Goal: Task Accomplishment & Management: Use online tool/utility

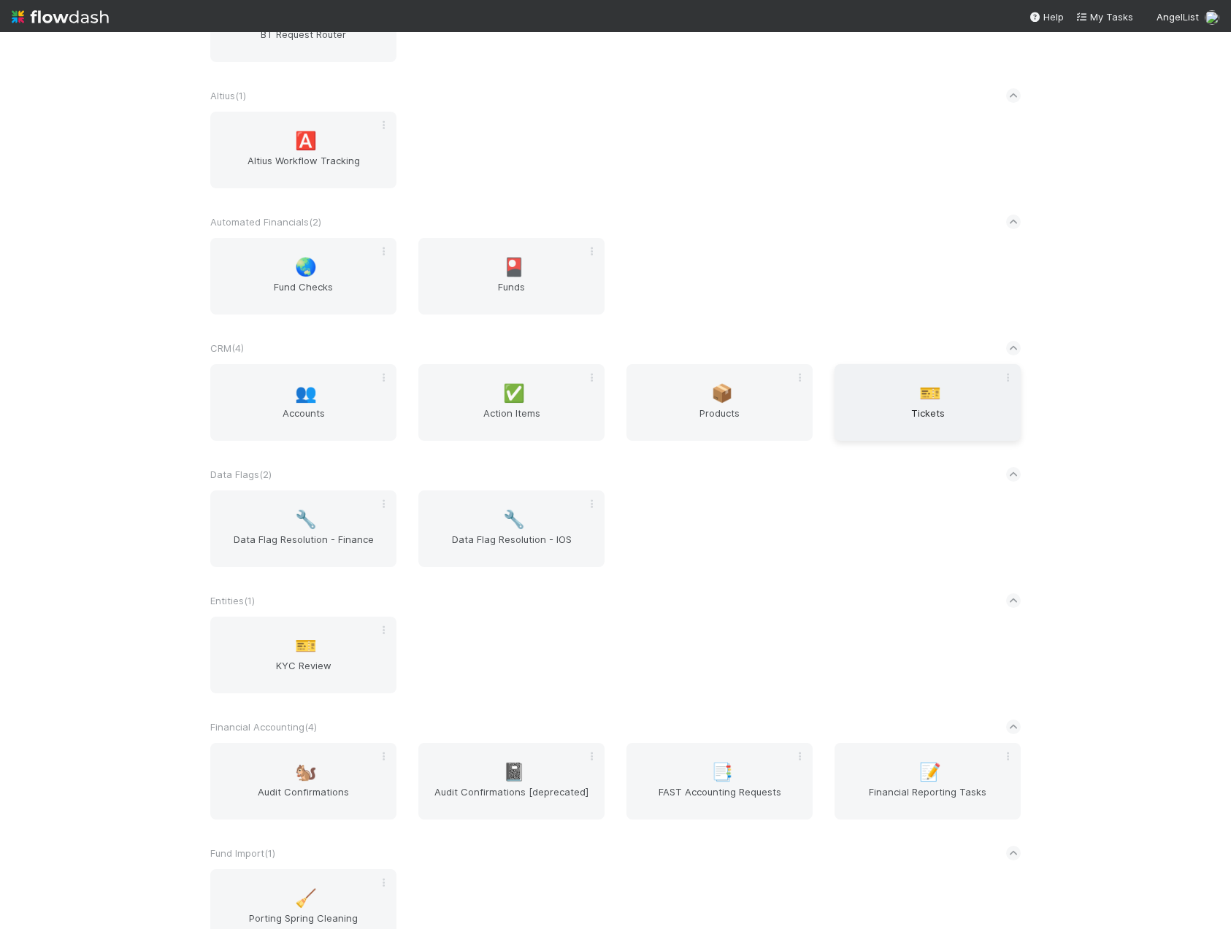
scroll to position [365, 0]
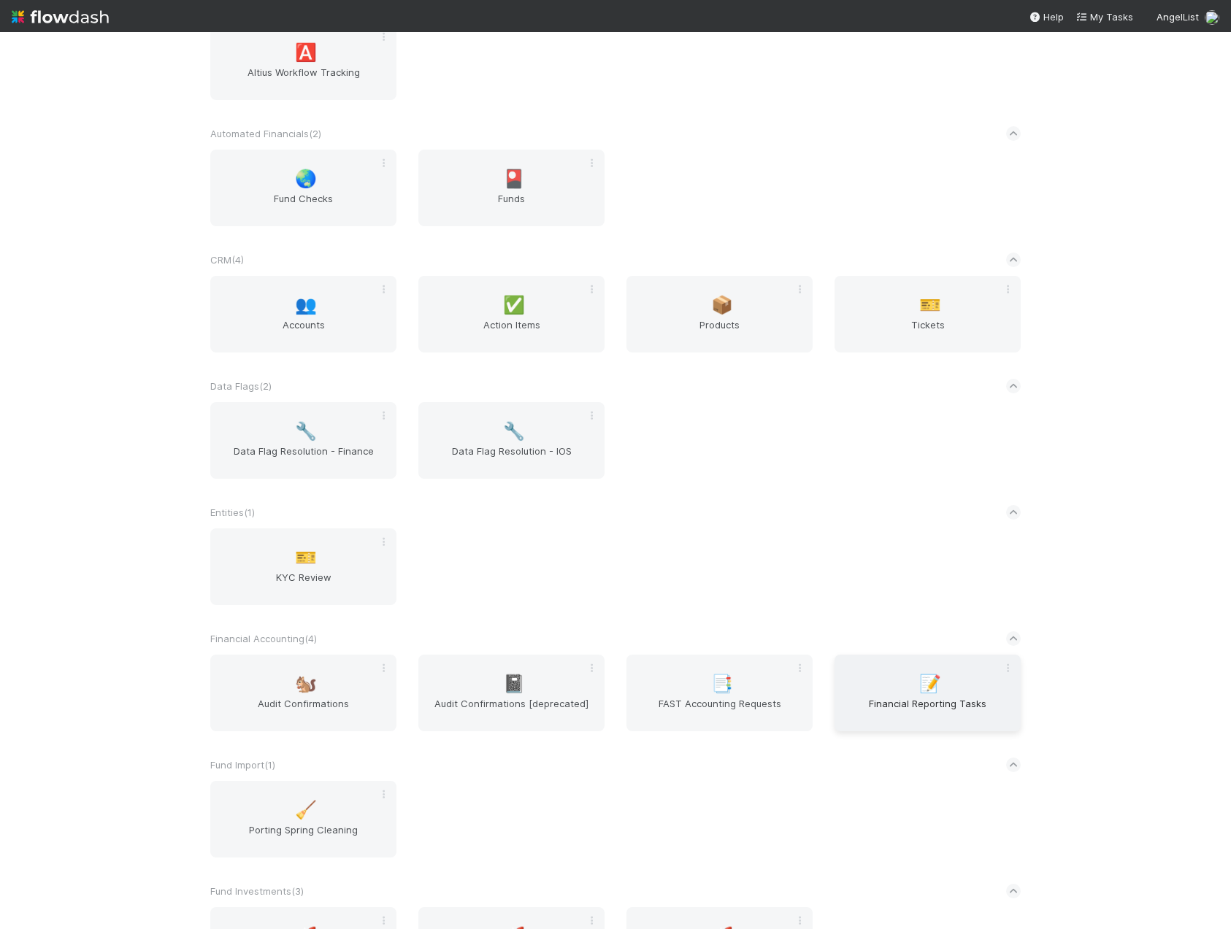
click at [889, 702] on span "Financial Reporting Tasks" at bounding box center [927, 711] width 175 height 29
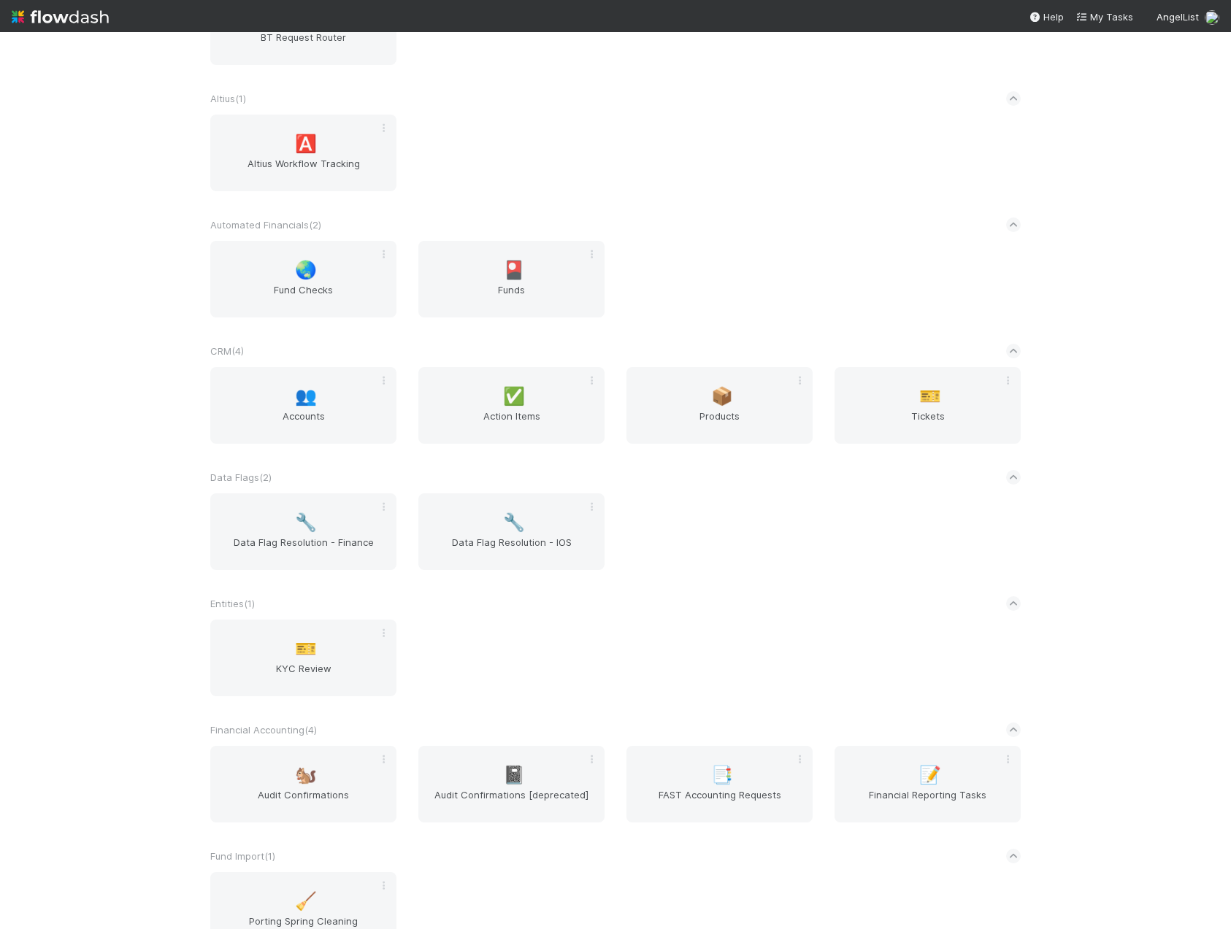
scroll to position [365, 0]
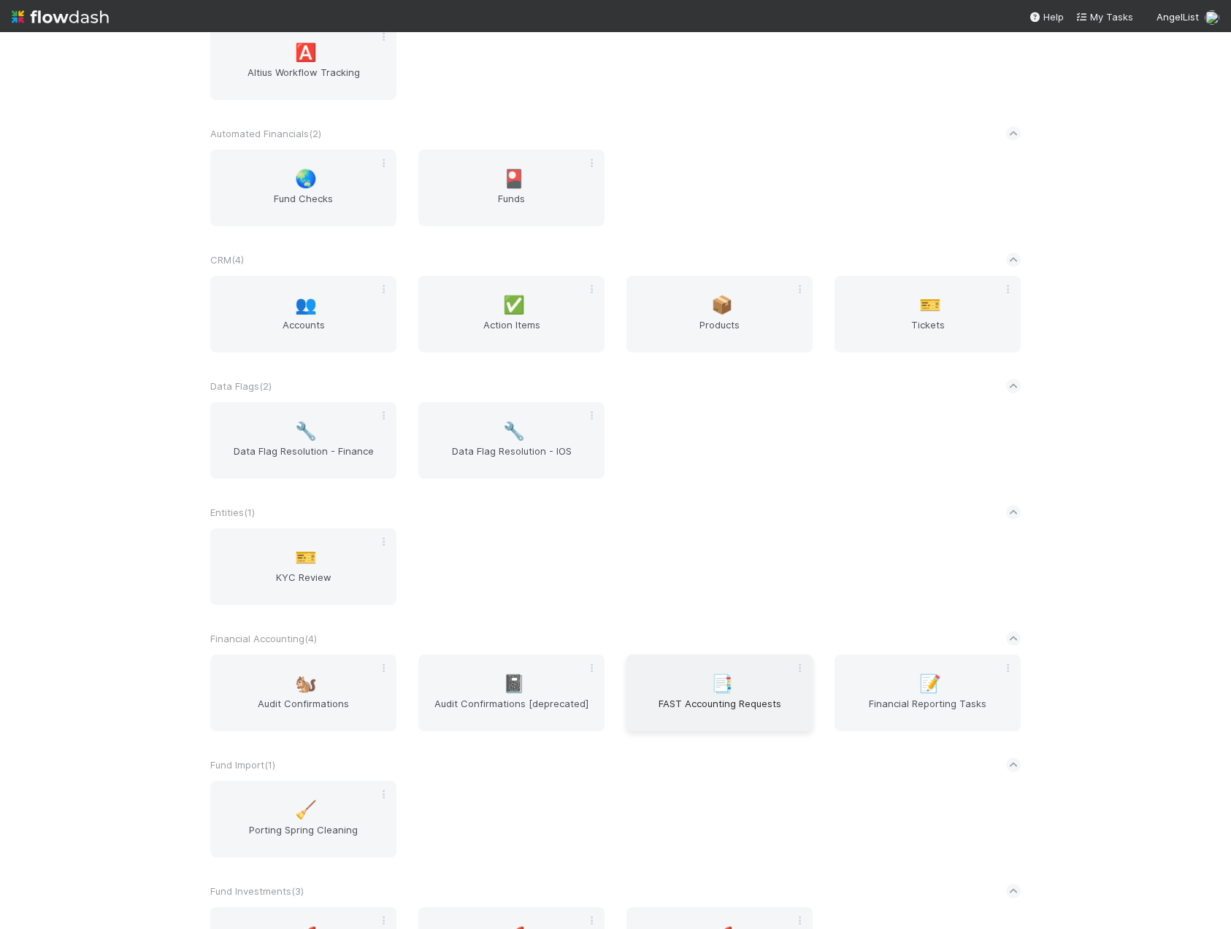
click at [691, 699] on span "FAST Accounting Requests" at bounding box center [719, 711] width 175 height 29
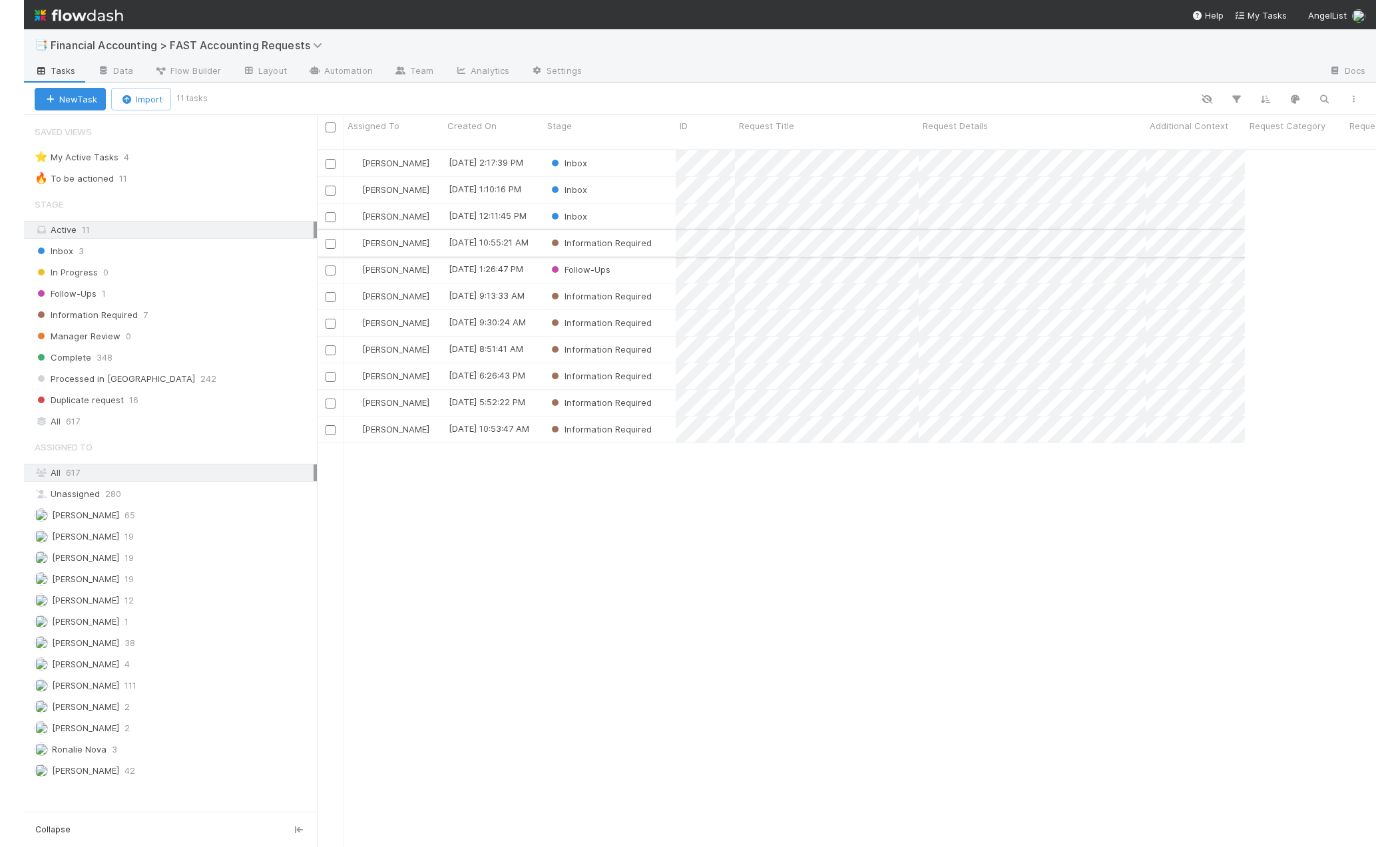
scroll to position [699, 1096]
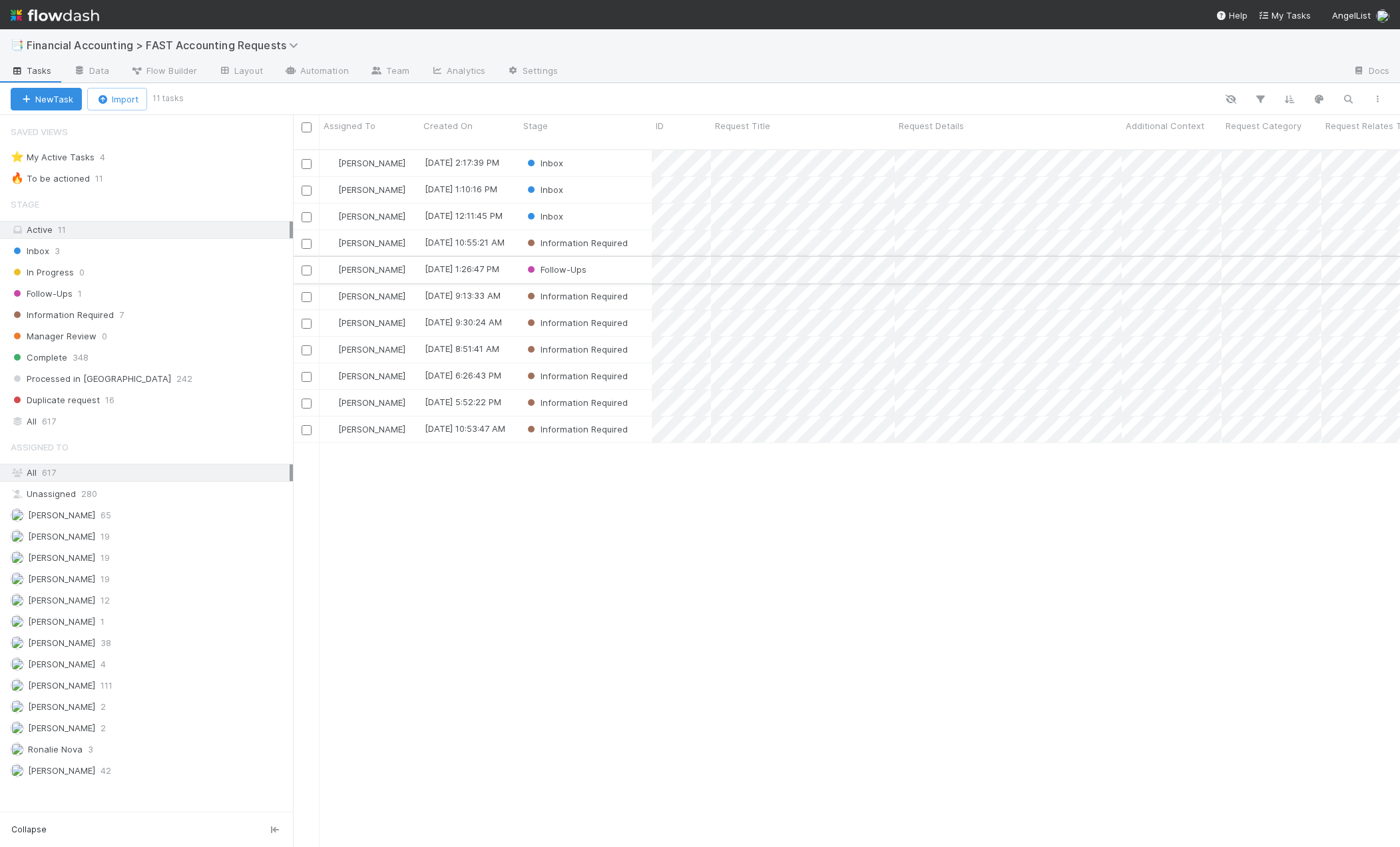
click at [621, 264] on div "Follow-Ups" at bounding box center [585, 270] width 132 height 26
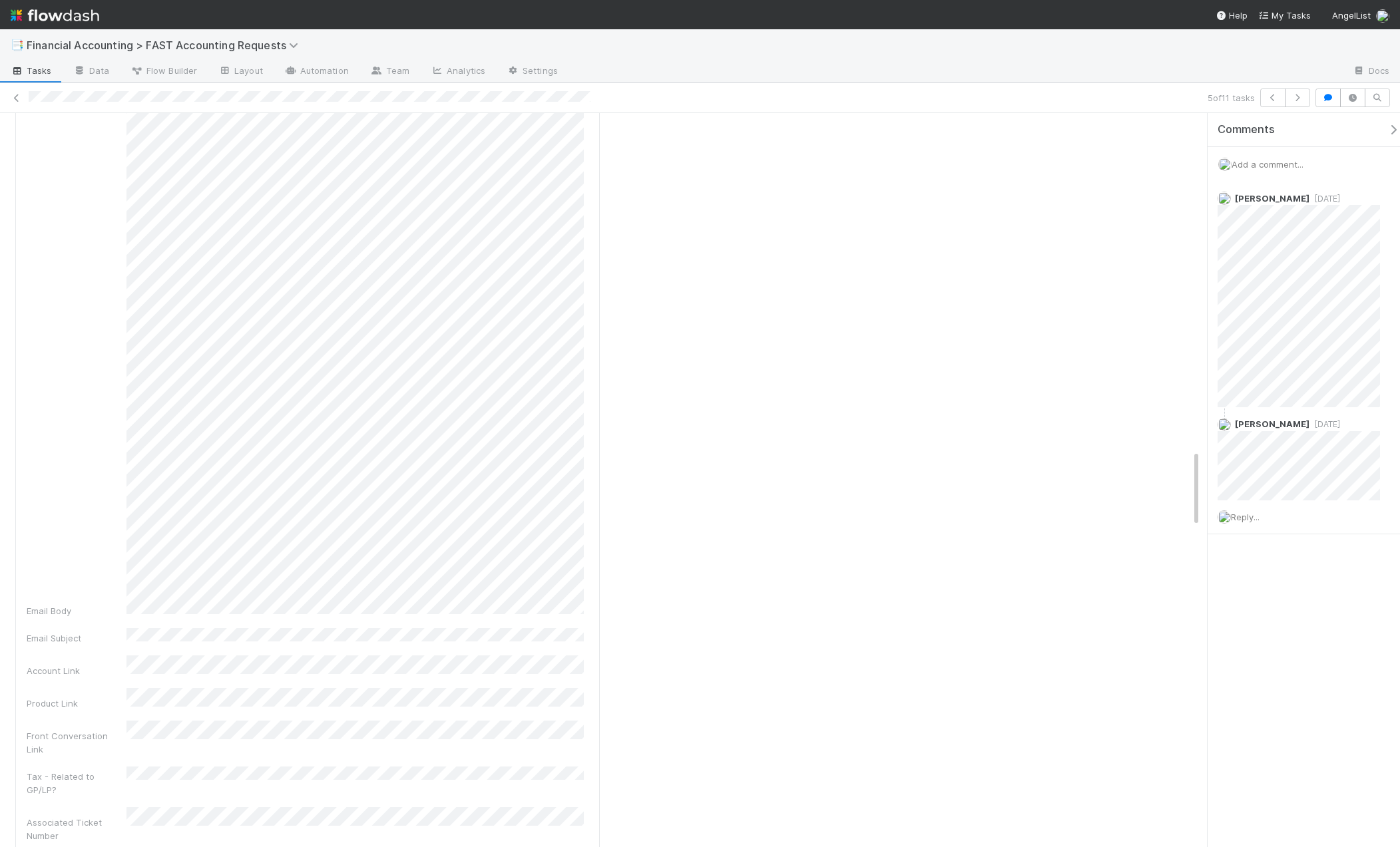
scroll to position [2796, 0]
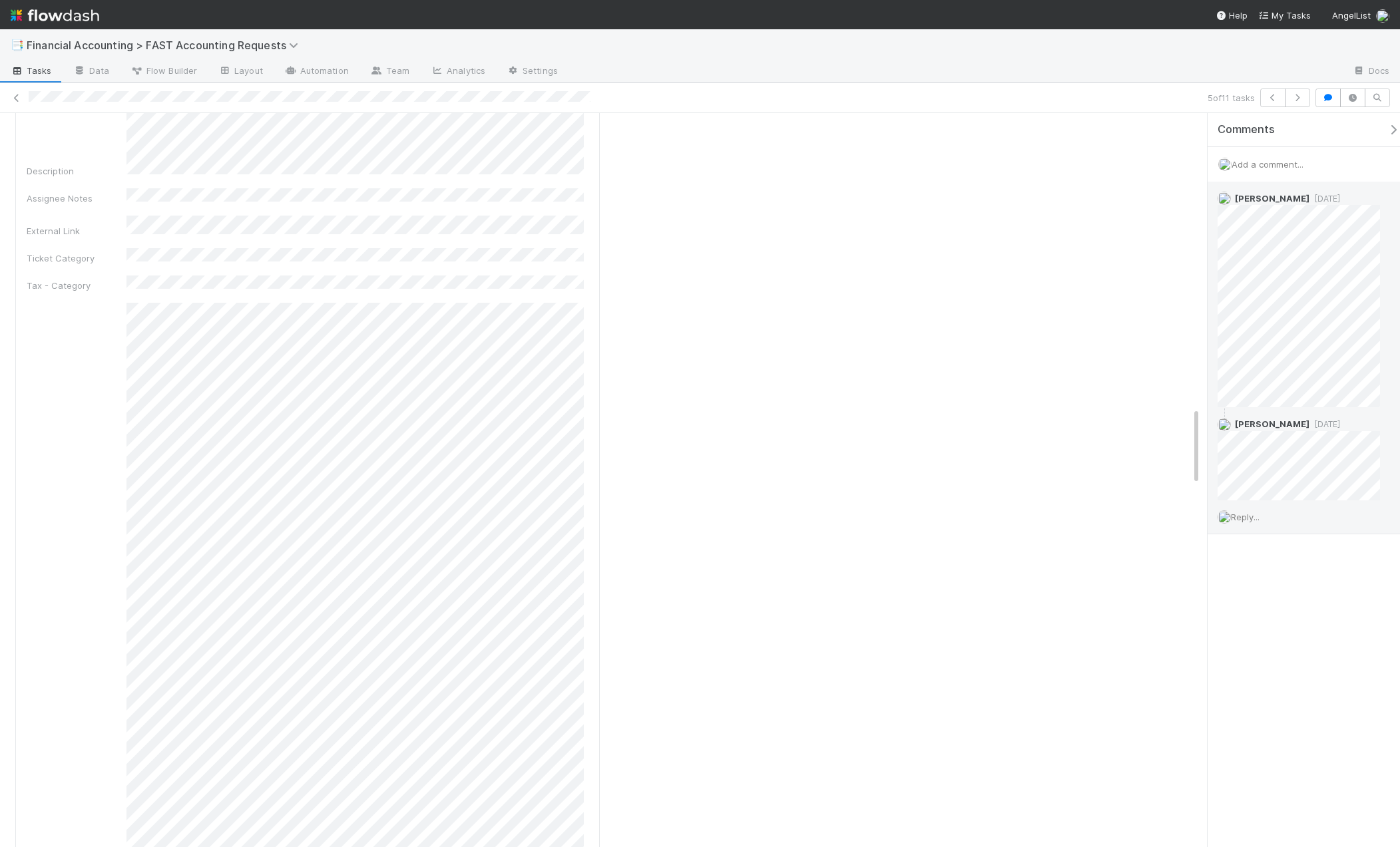
click at [1121, 522] on span "Reply..." at bounding box center [1244, 517] width 28 height 11
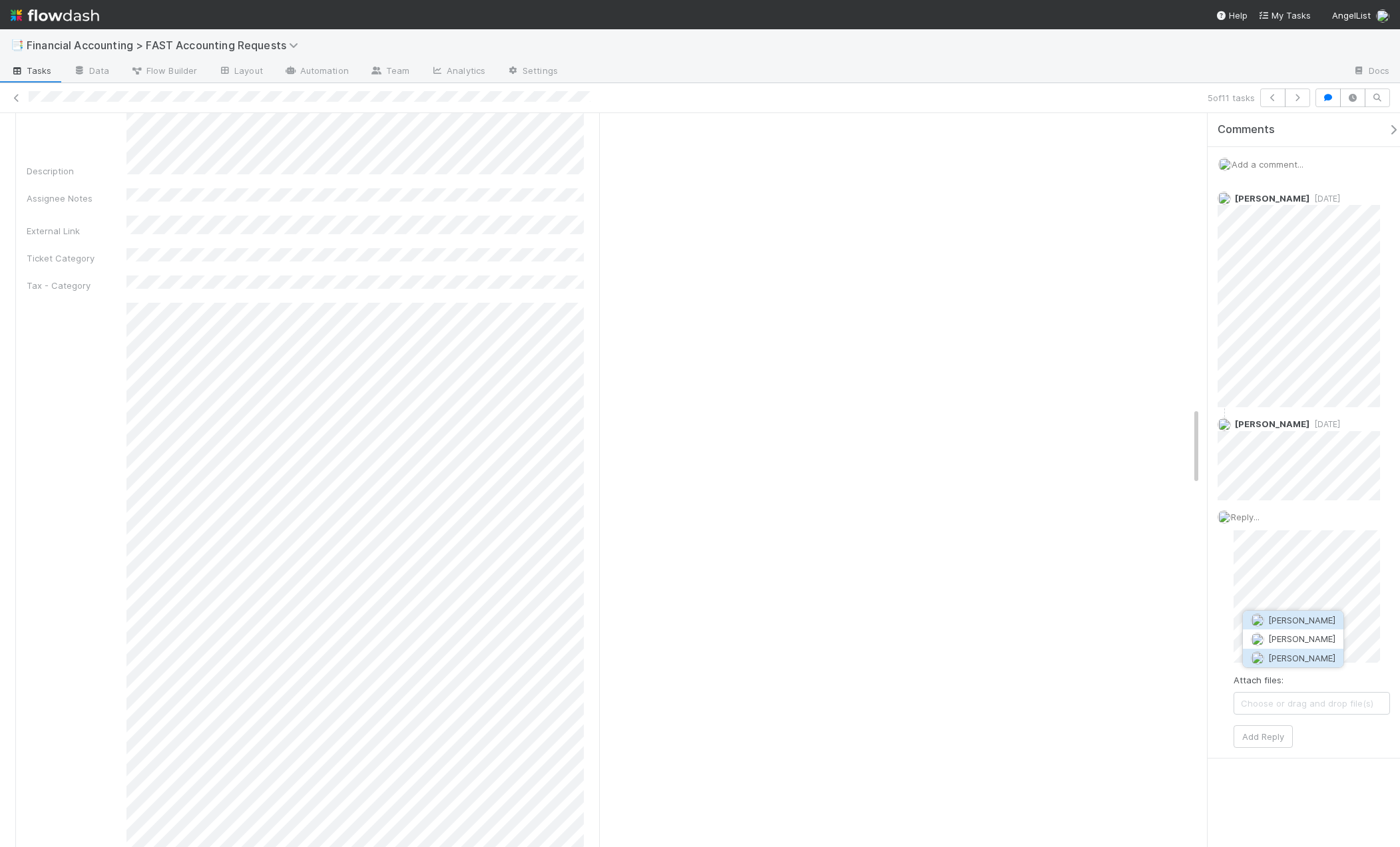
click at [1121, 661] on button "Tarina Touret" at bounding box center [1292, 658] width 100 height 18
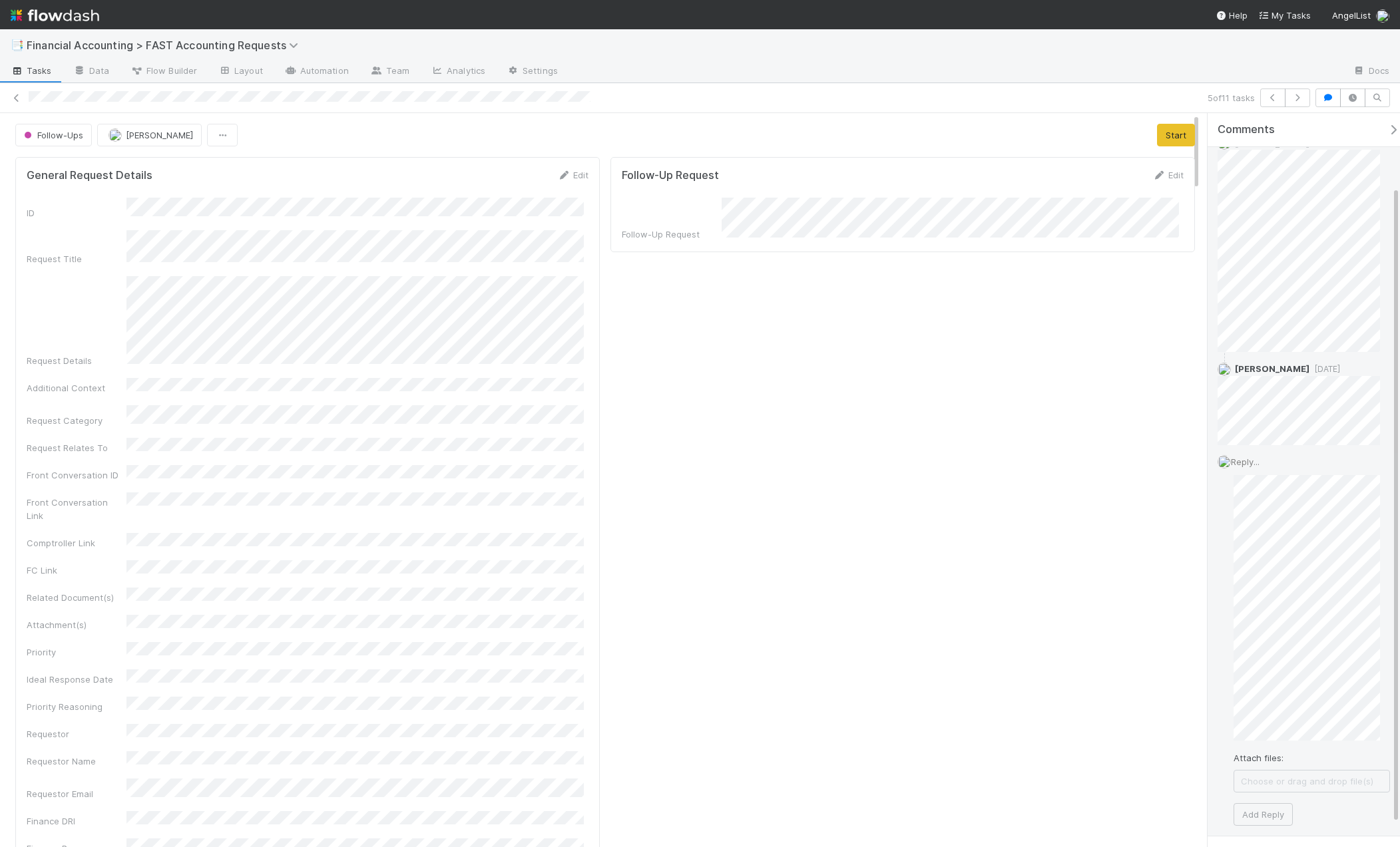
scroll to position [111, 0]
click at [1121, 765] on button "Add Reply" at bounding box center [1262, 759] width 59 height 23
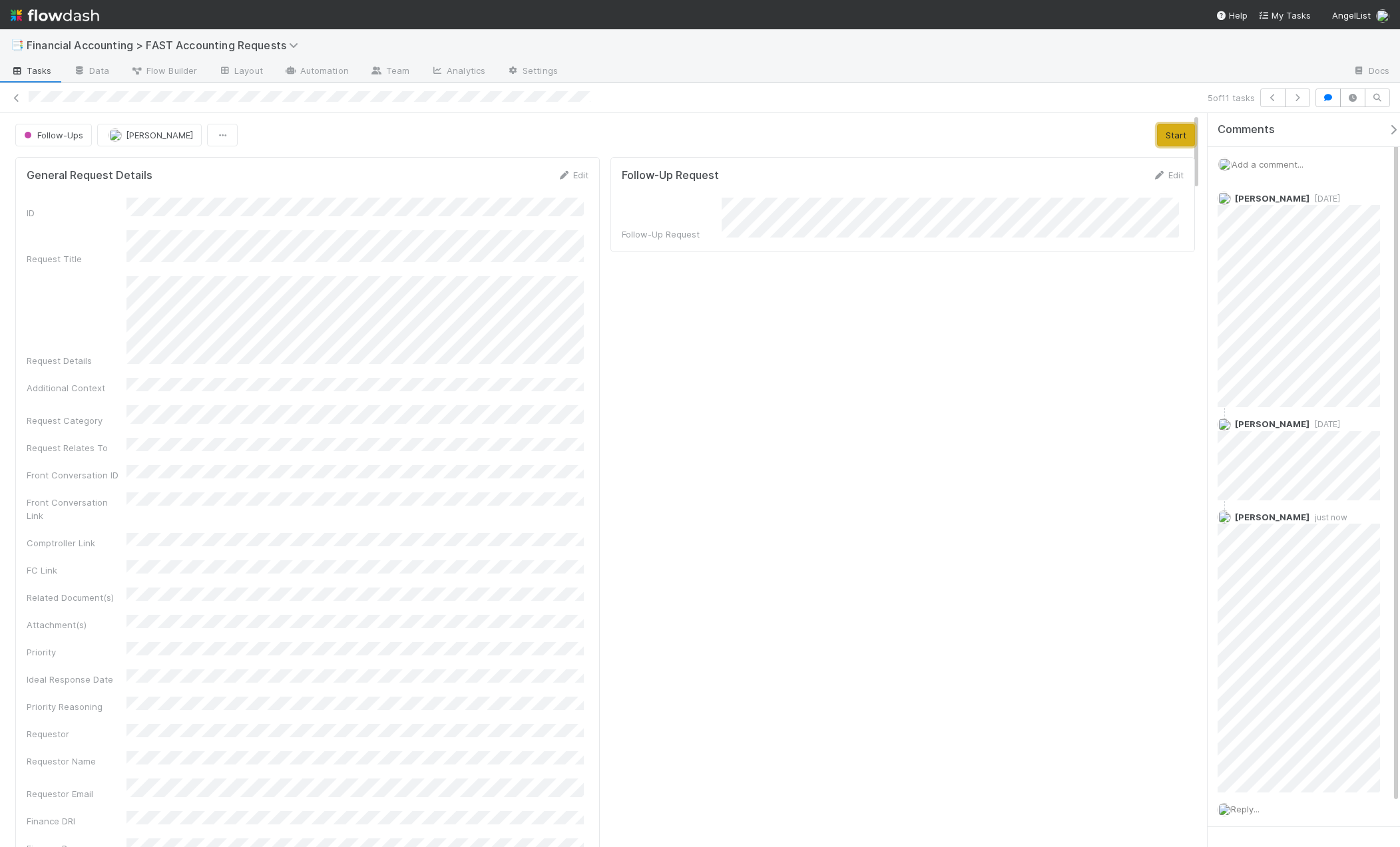
click at [1121, 139] on button "Start" at bounding box center [1176, 135] width 38 height 23
click at [980, 135] on button "Complete" at bounding box center [998, 135] width 58 height 23
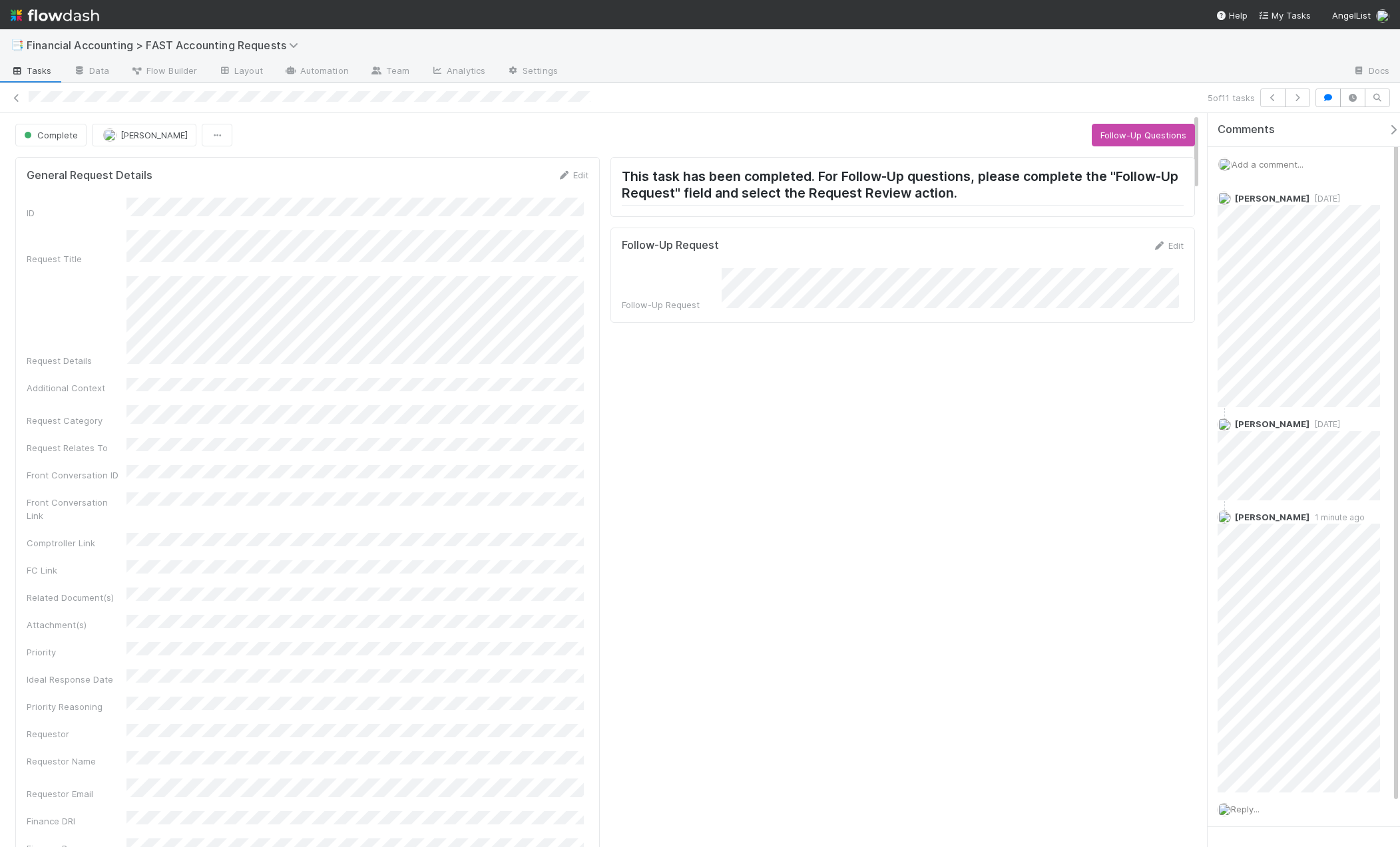
click at [24, 100] on div "5 of 11 tasks" at bounding box center [700, 98] width 1400 height 18
click at [17, 98] on icon at bounding box center [16, 98] width 14 height 8
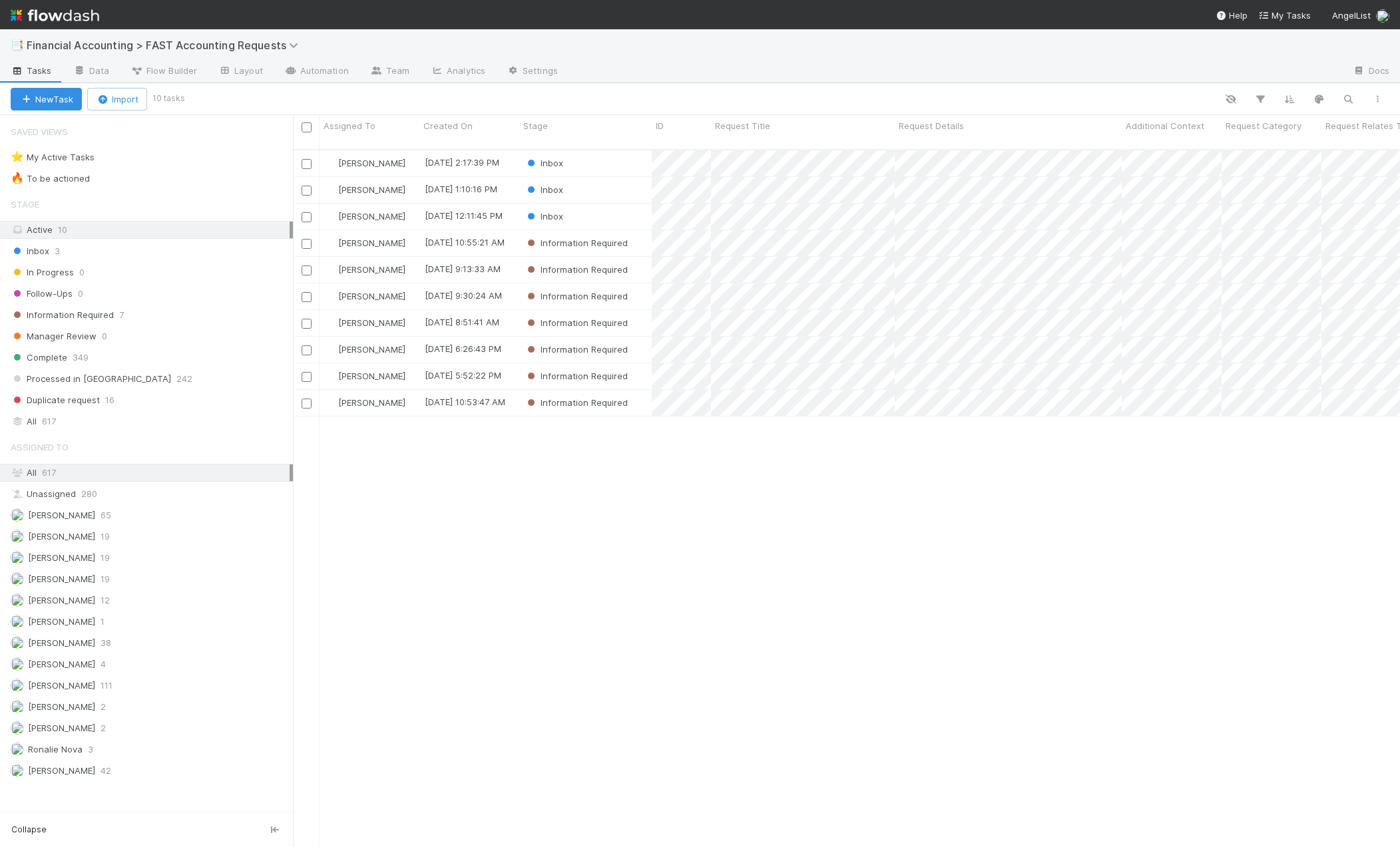
scroll to position [699, 1096]
click at [595, 203] on div "Inbox" at bounding box center [585, 216] width 132 height 26
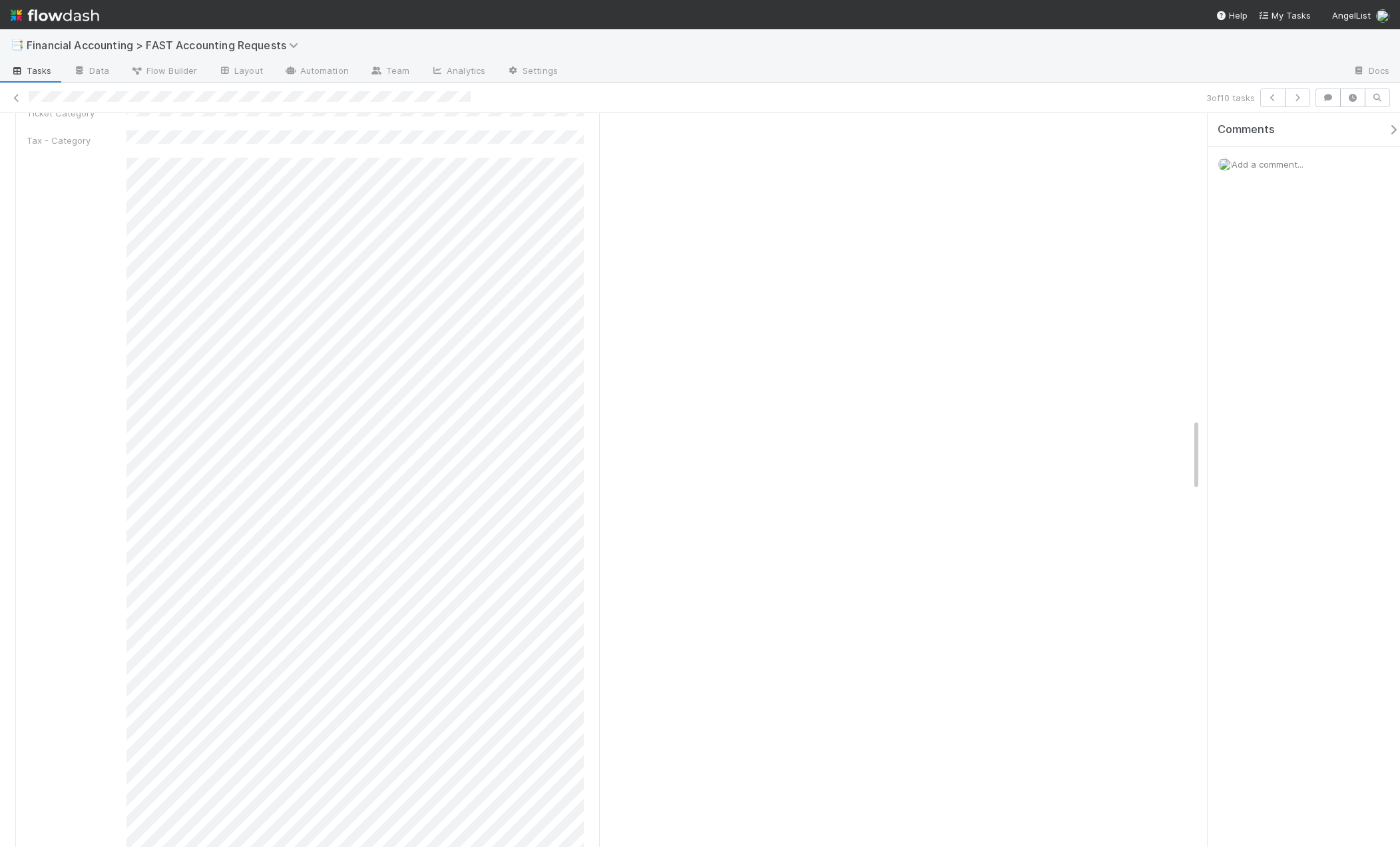
scroll to position [3135, 0]
drag, startPoint x: 1196, startPoint y: 612, endPoint x: 1202, endPoint y: 462, distance: 150.1
click at [1121, 462] on div "Inbox Kevin Fawcett Request Info Start General Request Details Edit ID Request …" at bounding box center [700, 480] width 1400 height 734
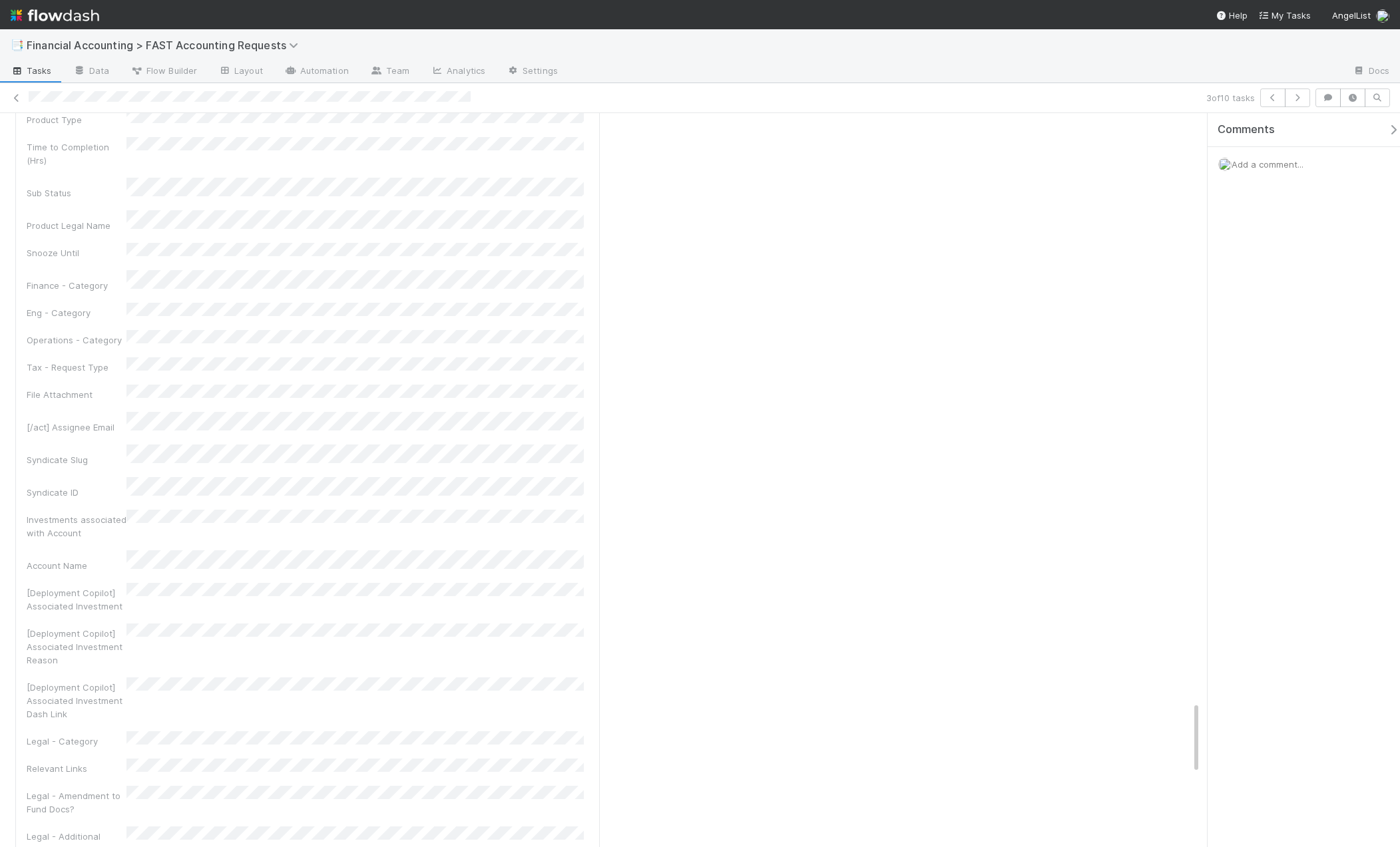
scroll to position [5599, 0]
drag, startPoint x: 1198, startPoint y: 691, endPoint x: 1192, endPoint y: 661, distance: 30.6
click at [1121, 513] on div "Inbox Kevin Fawcett Request Info Start General Request Details Edit ID Request …" at bounding box center [700, 480] width 1400 height 734
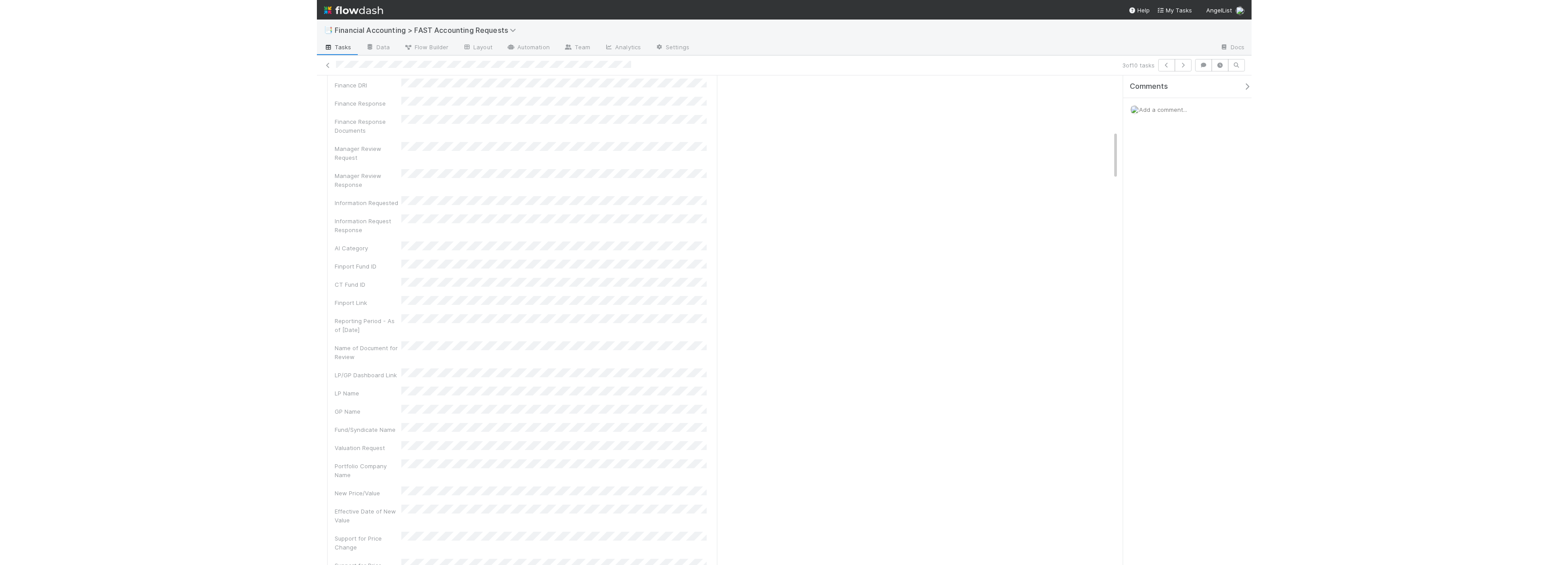
scroll to position [0, 0]
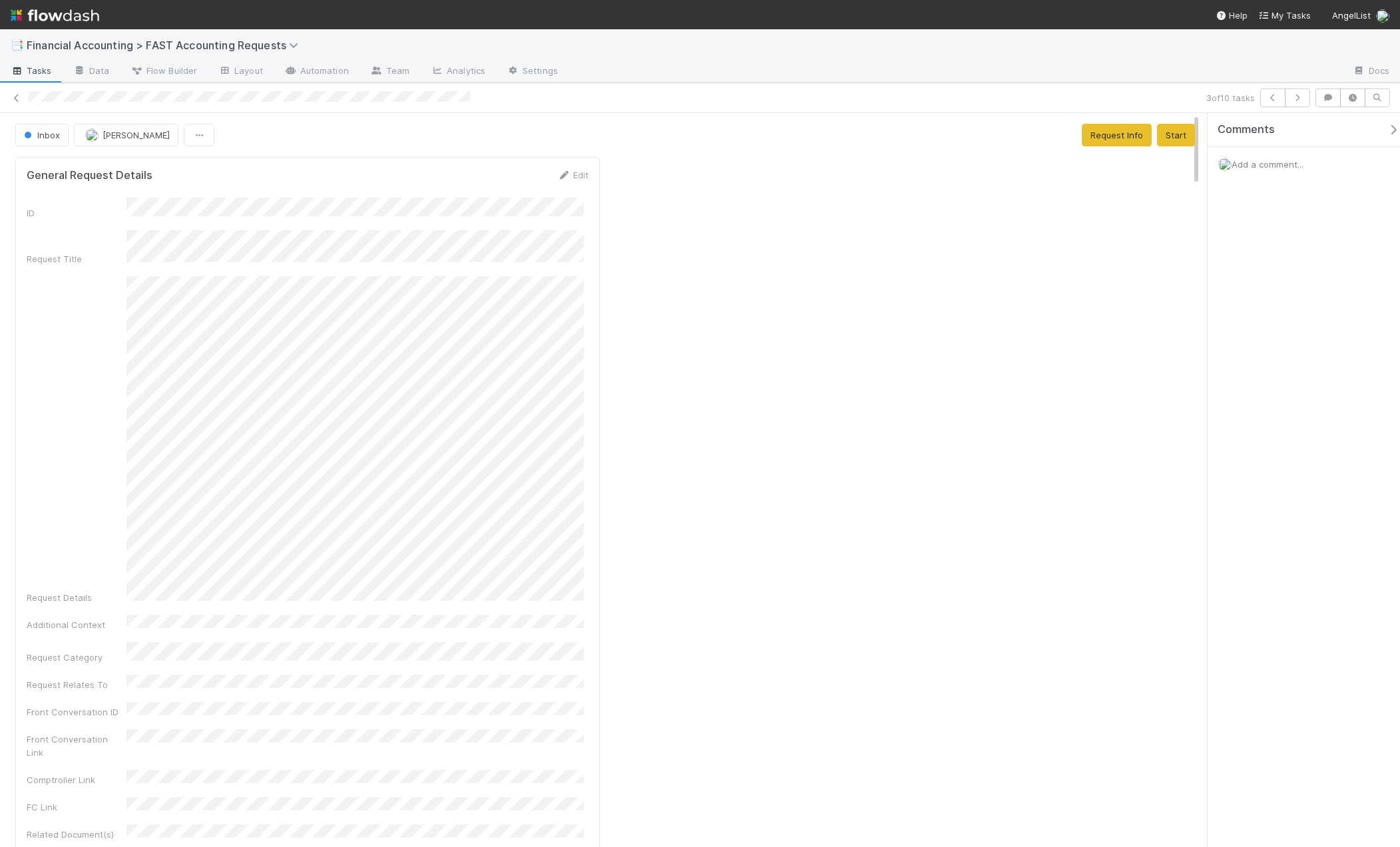
drag, startPoint x: 1195, startPoint y: 685, endPoint x: 1188, endPoint y: 77, distance: 608.0
click at [1121, 77] on div "📑 Financial Accounting > FAST Accounting Requests Tasks Data Flow Builder Layou…" at bounding box center [700, 438] width 1400 height 818
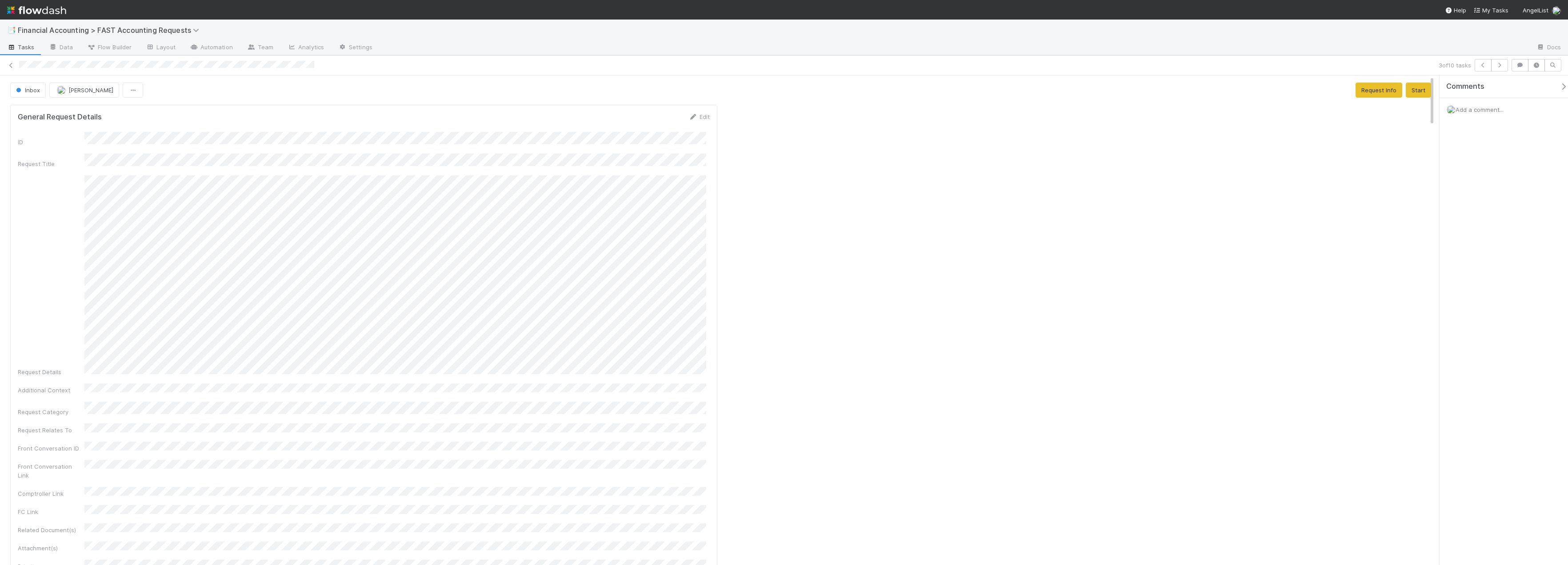
click at [749, 119] on div "Add a comment..." at bounding box center [1507, 109] width 135 height 23
click at [749, 108] on span "Add a comment..." at bounding box center [1479, 110] width 48 height 7
click at [749, 196] on span "Amy Saks" at bounding box center [1499, 194] width 45 height 7
drag, startPoint x: 1004, startPoint y: 280, endPoint x: 1085, endPoint y: 280, distance: 81.0
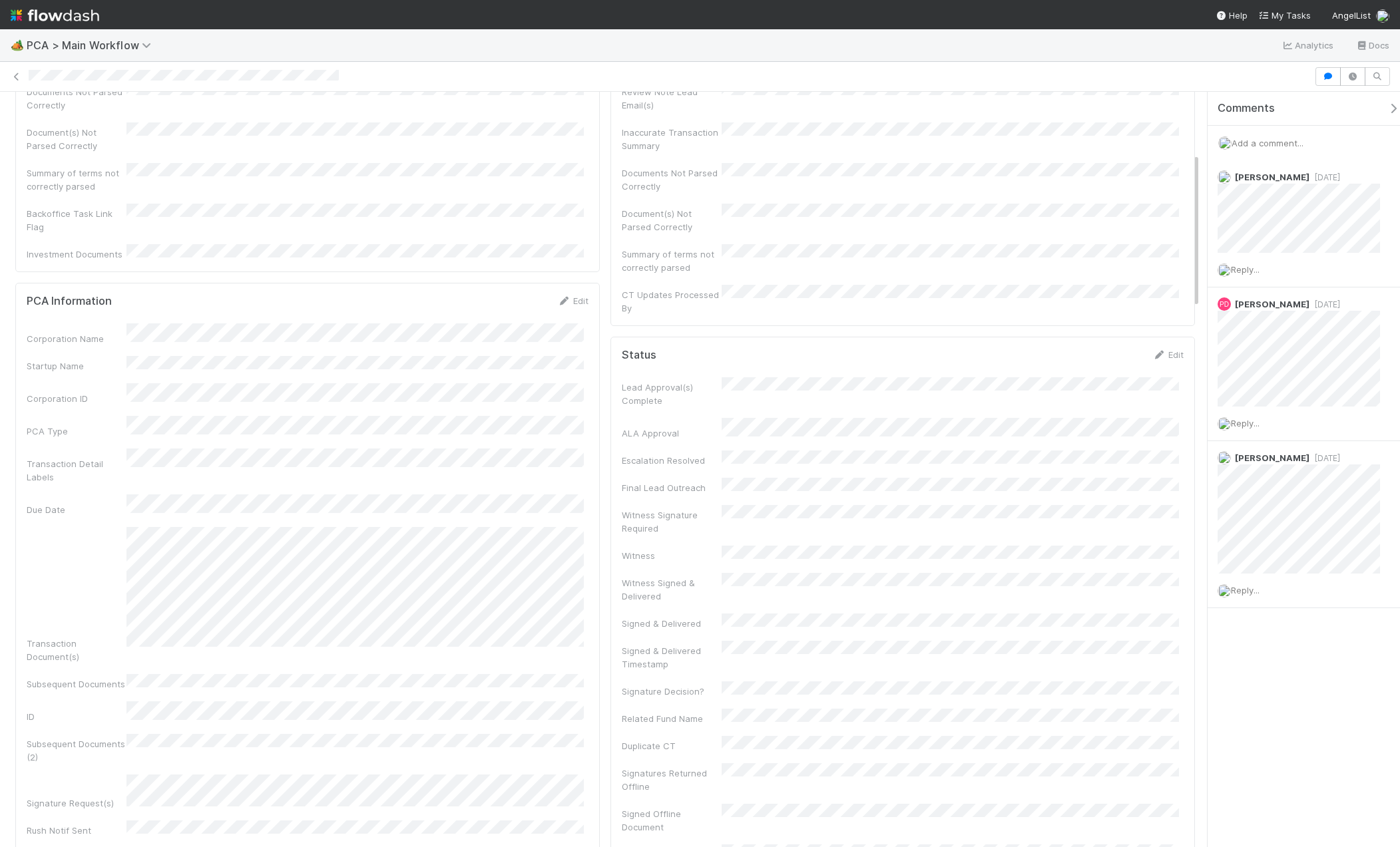
scroll to position [67, 0]
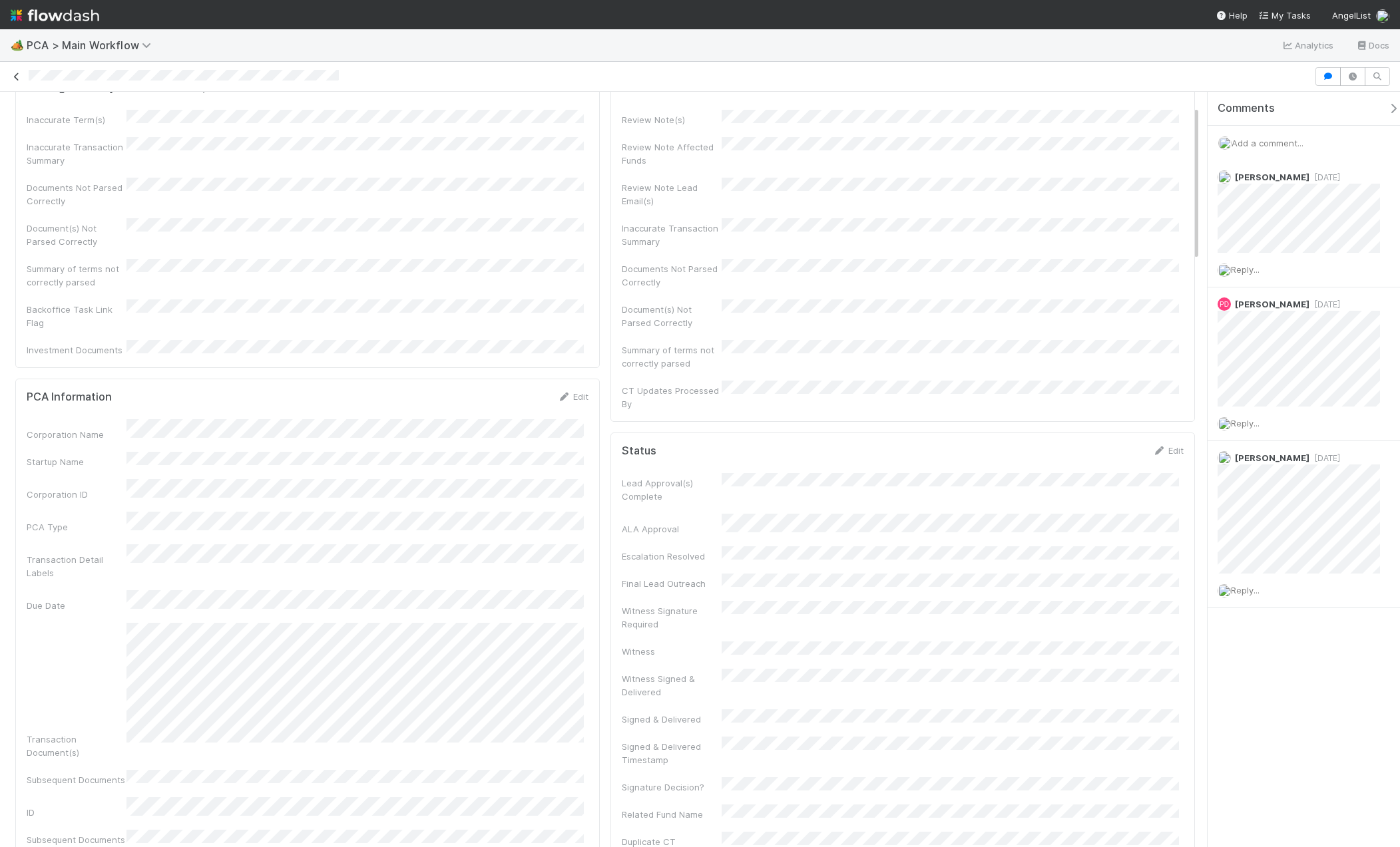
click at [11, 80] on icon at bounding box center [16, 77] width 14 height 8
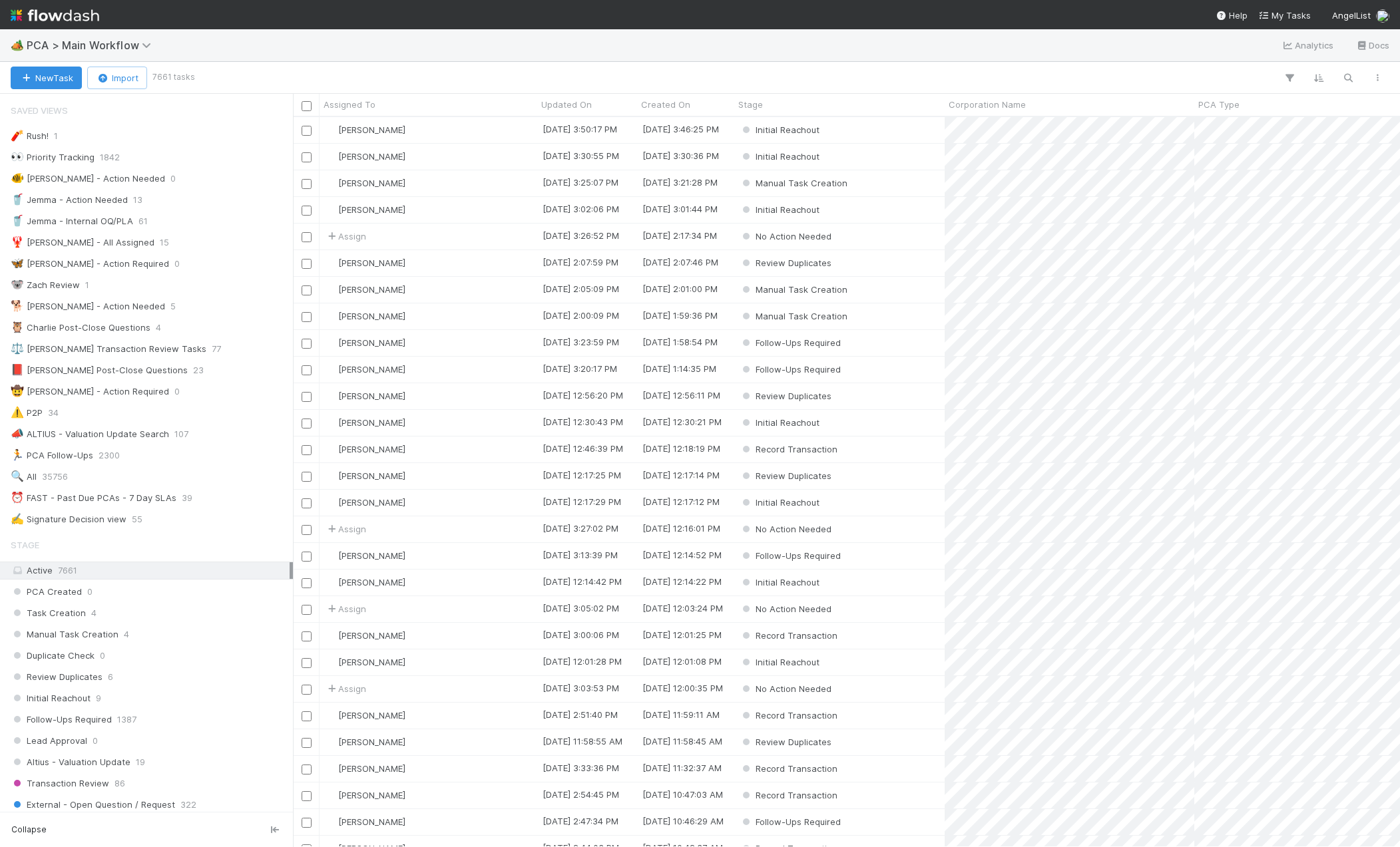
scroll to position [720, 1096]
click at [1345, 80] on icon "button" at bounding box center [1347, 77] width 14 height 12
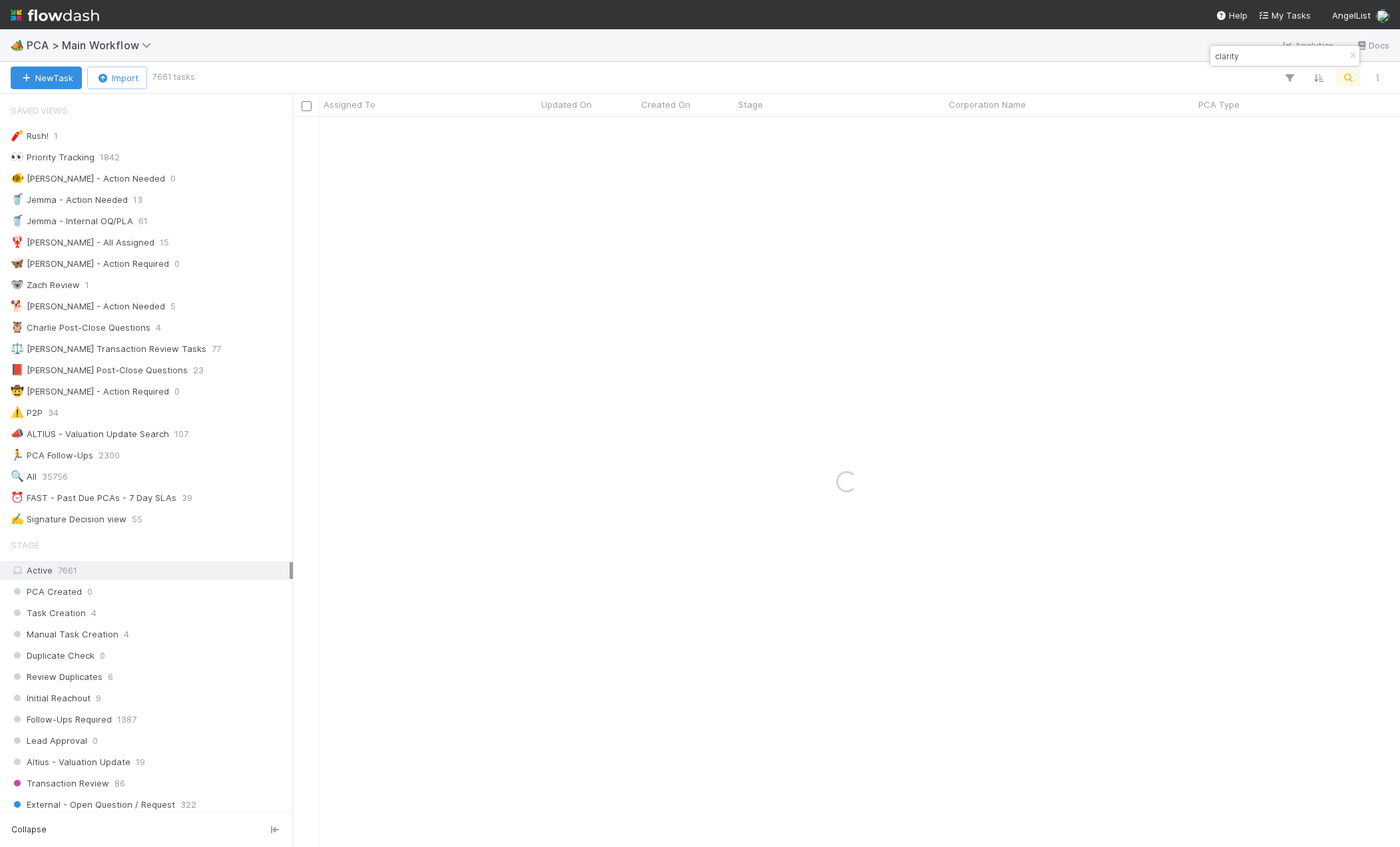
type input "clarity"
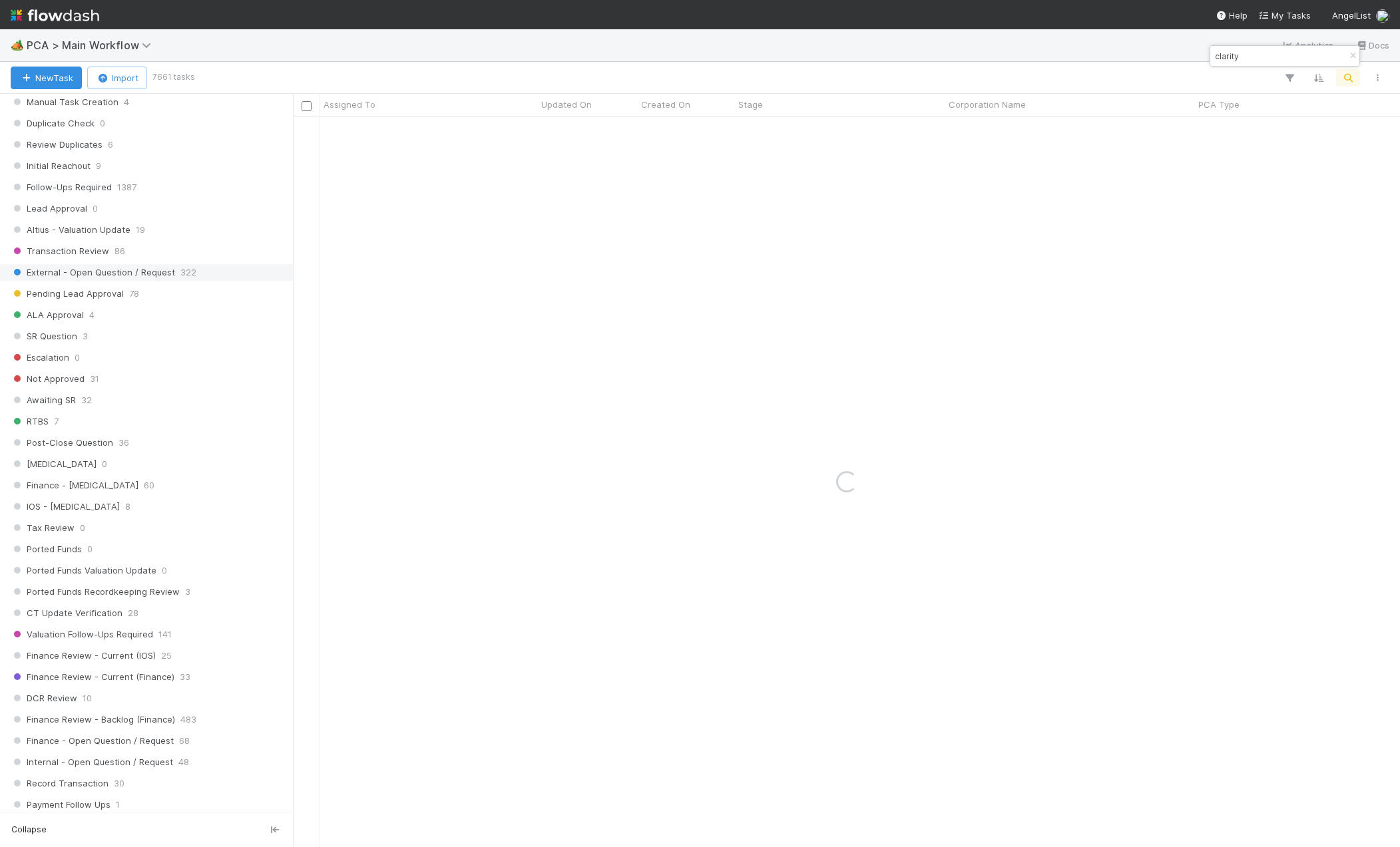
scroll to position [932, 0]
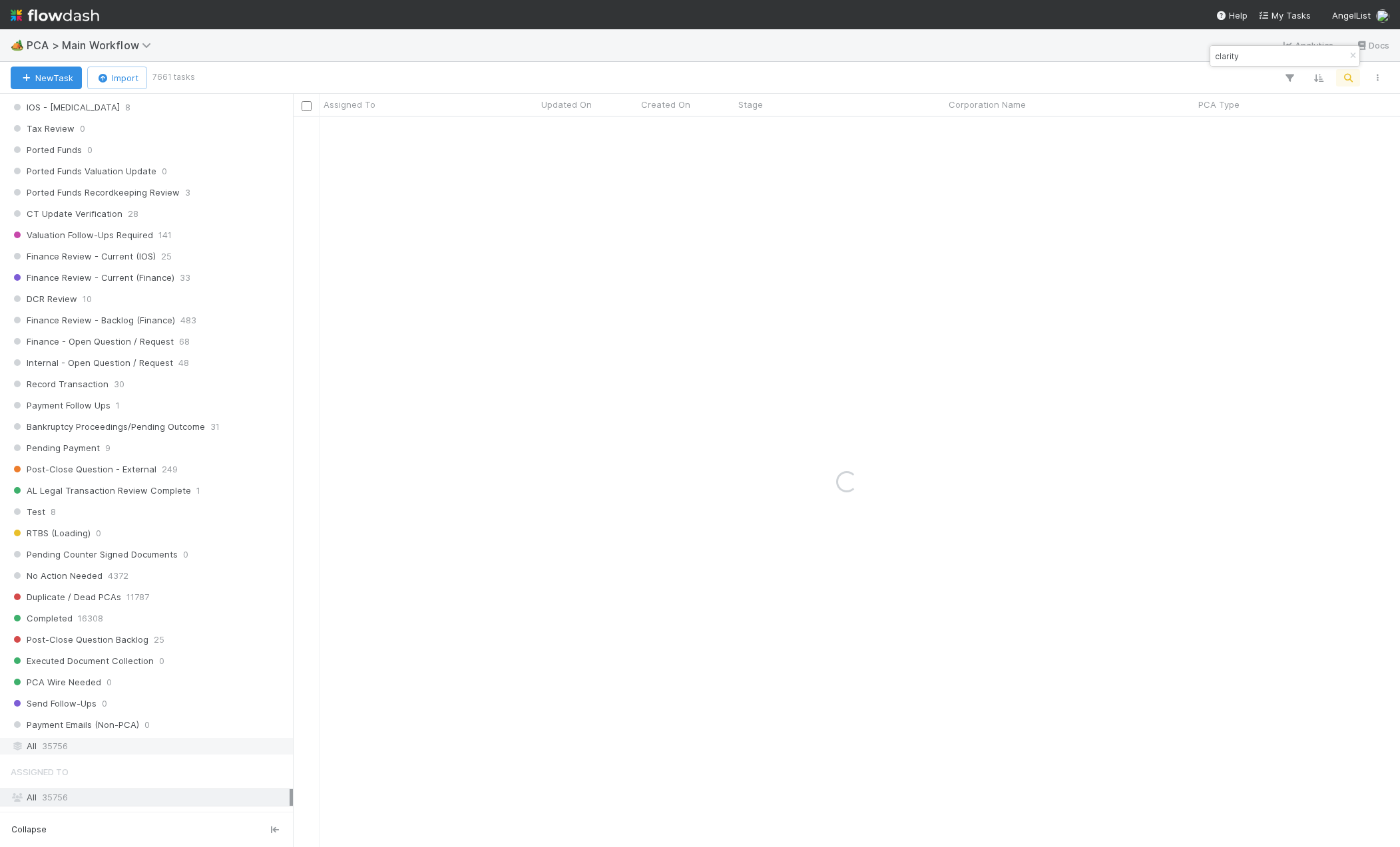
click at [56, 743] on span "35756" at bounding box center [55, 747] width 26 height 16
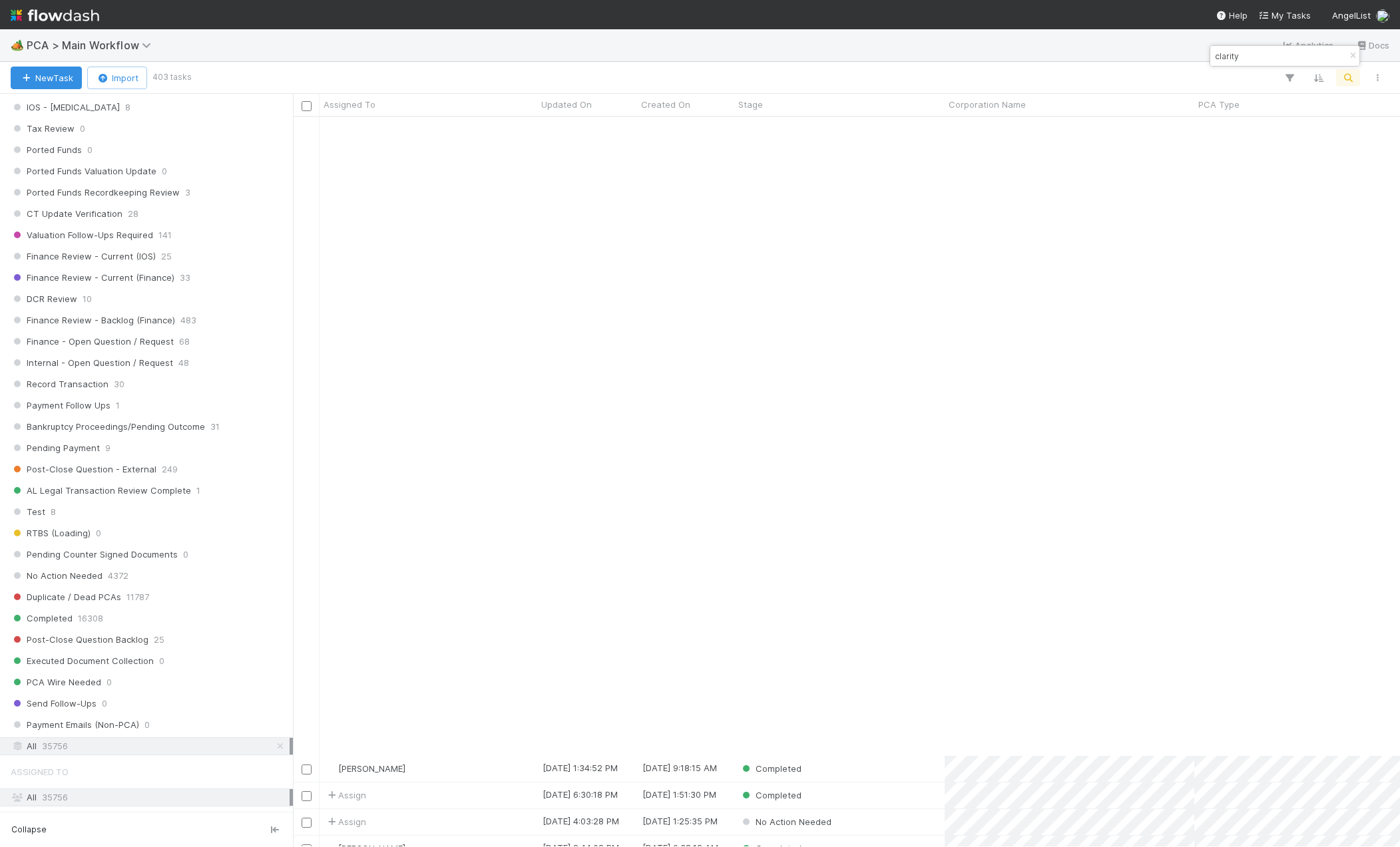
scroll to position [932, 0]
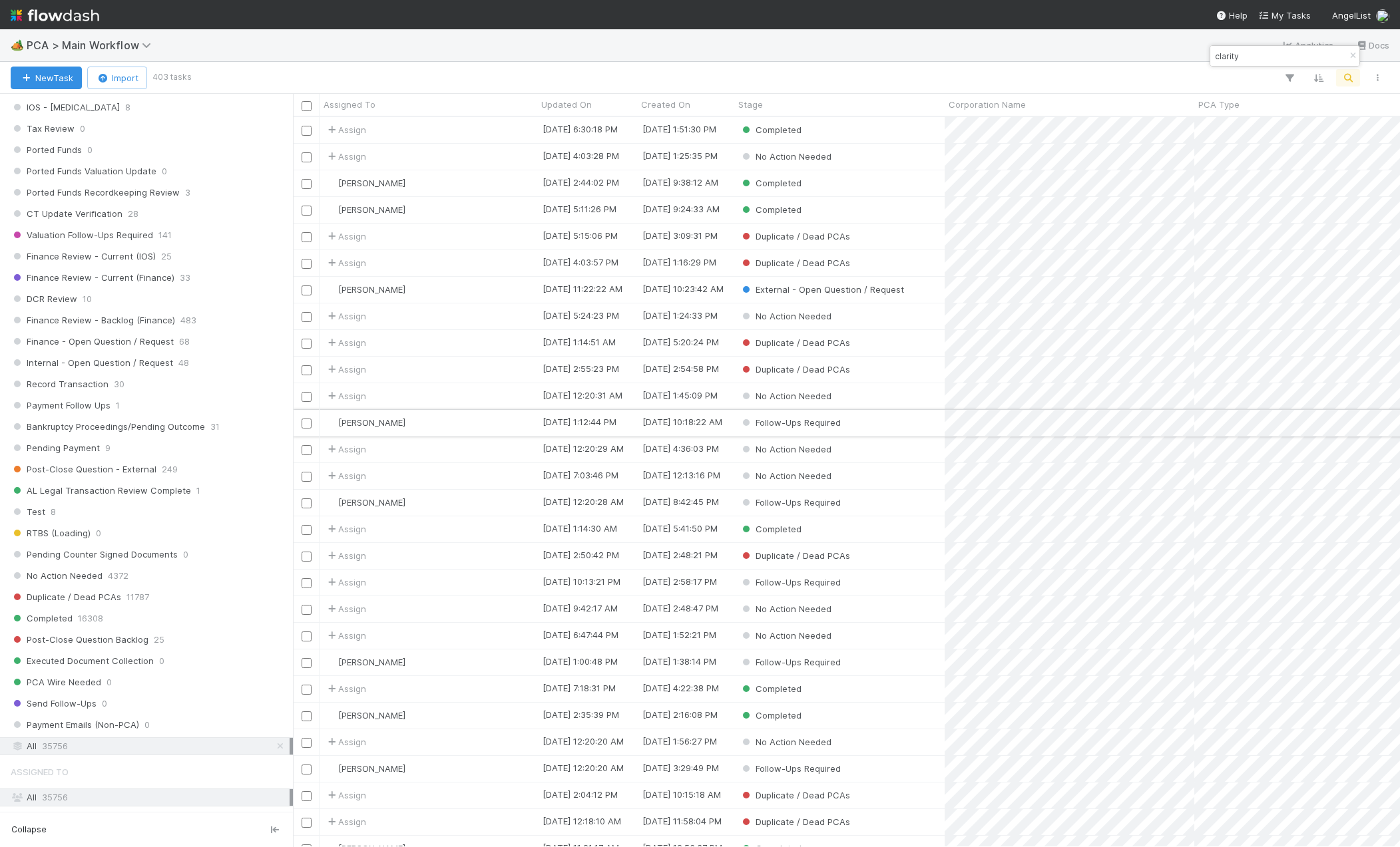
click at [867, 422] on div "Follow-Ups Required" at bounding box center [839, 423] width 211 height 26
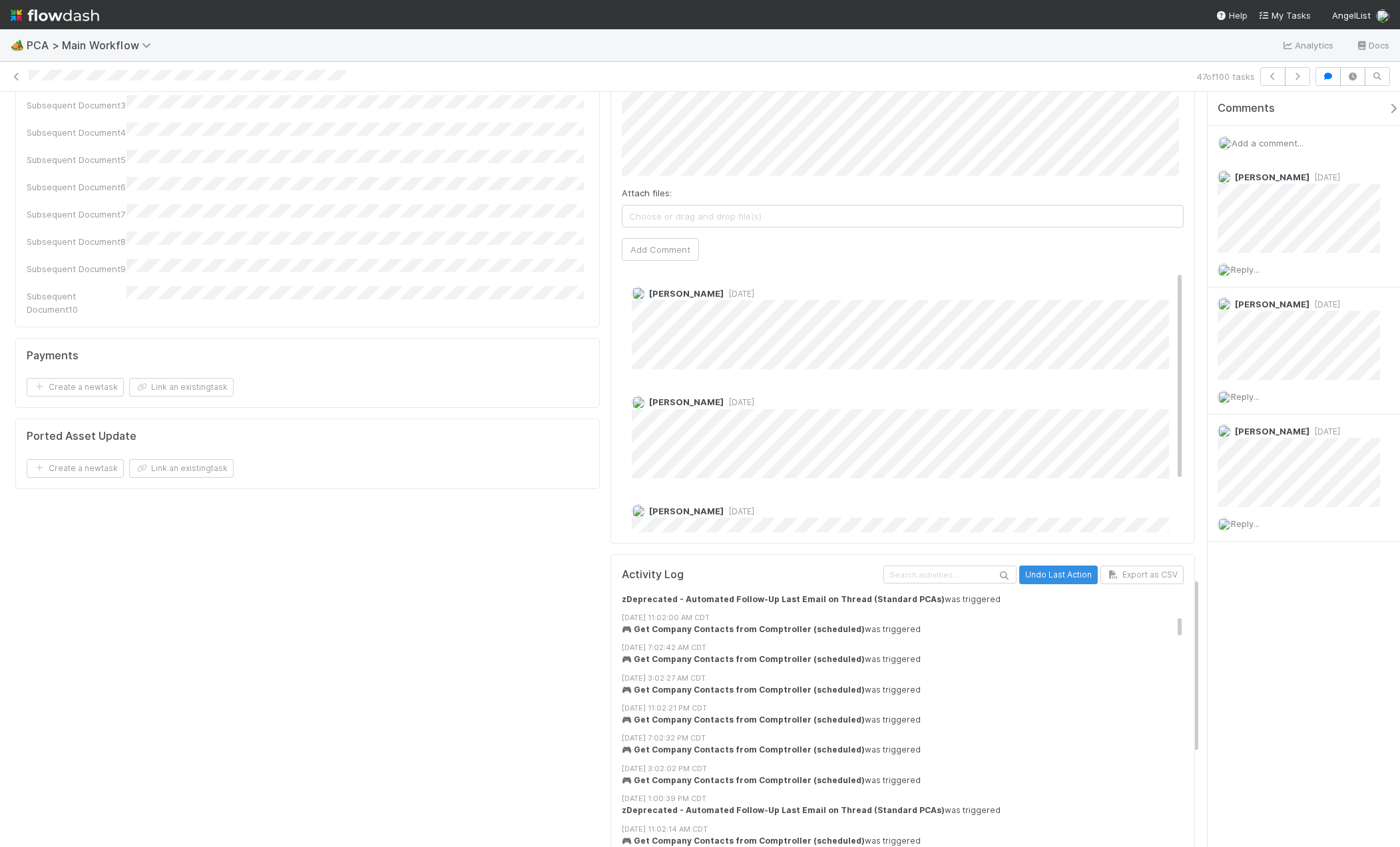
drag, startPoint x: 1168, startPoint y: 274, endPoint x: 1182, endPoint y: 186, distance: 89.1
click at [1184, 187] on div "Comments Attach files: Choose or drag and drop file(s) Add Comment Jemma Cunnin…" at bounding box center [902, 294] width 584 height 499
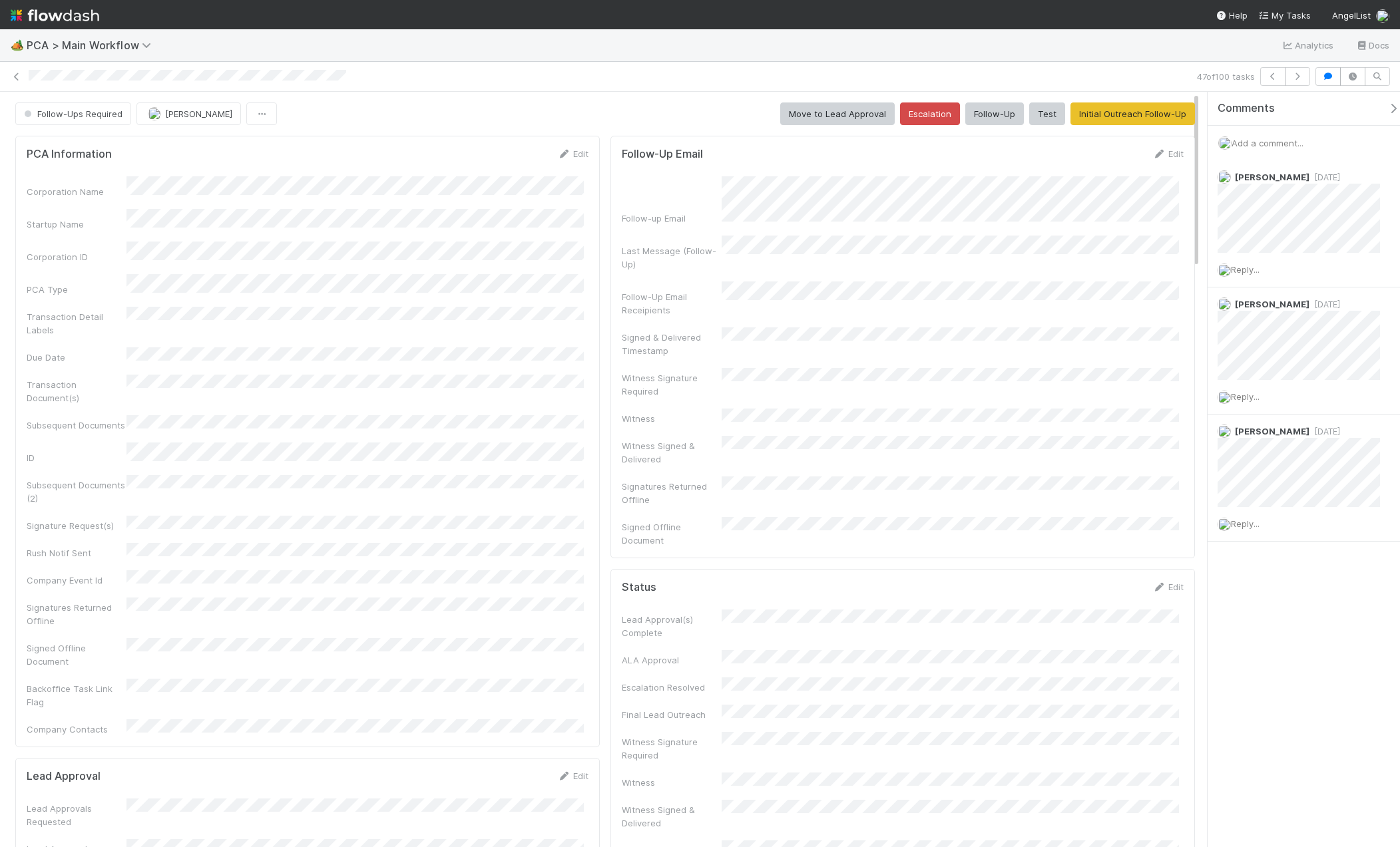
click at [1273, 143] on span "Add a comment..." at bounding box center [1267, 143] width 72 height 11
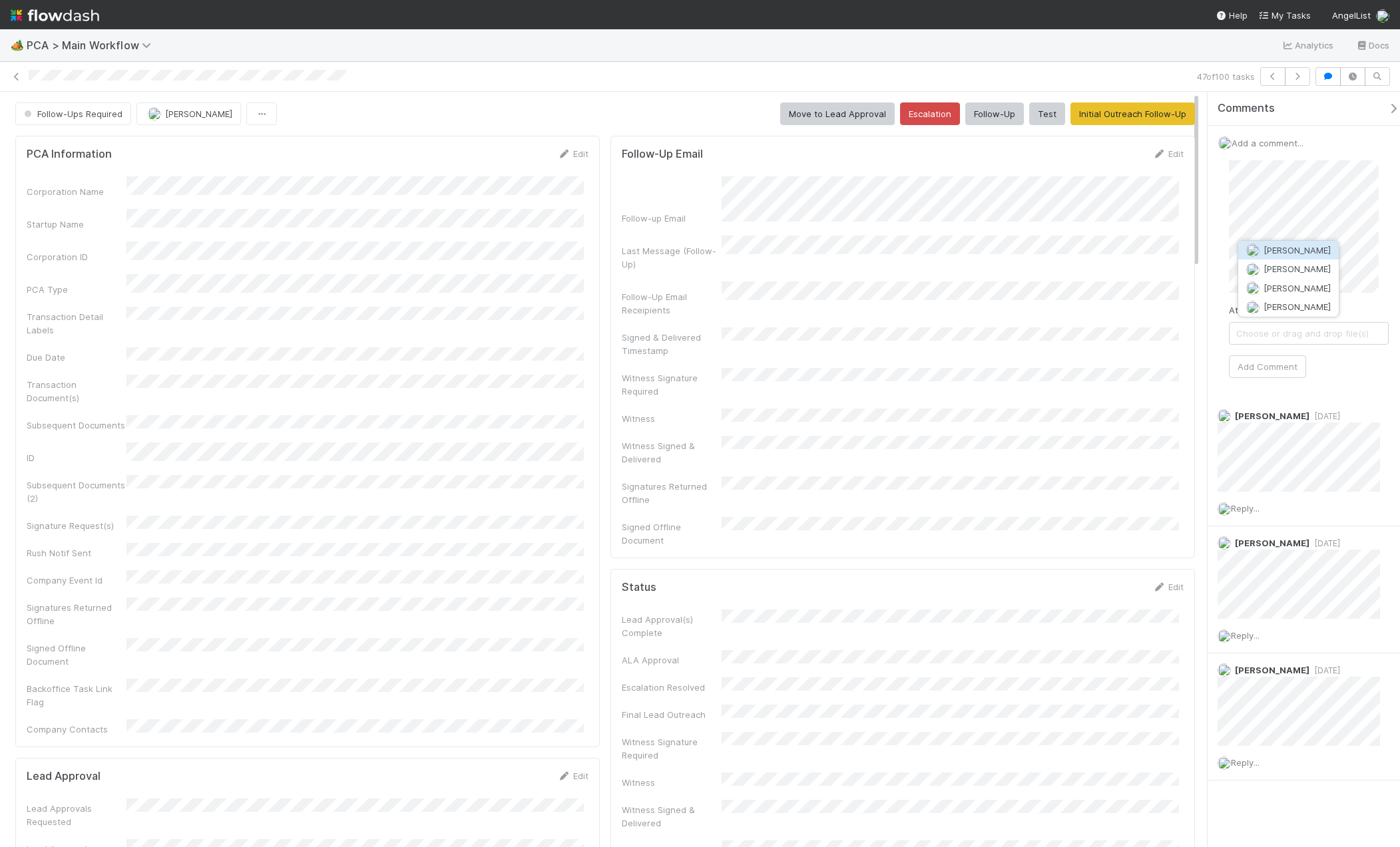
click at [1282, 253] on span "Jemma Cunningham" at bounding box center [1297, 251] width 67 height 11
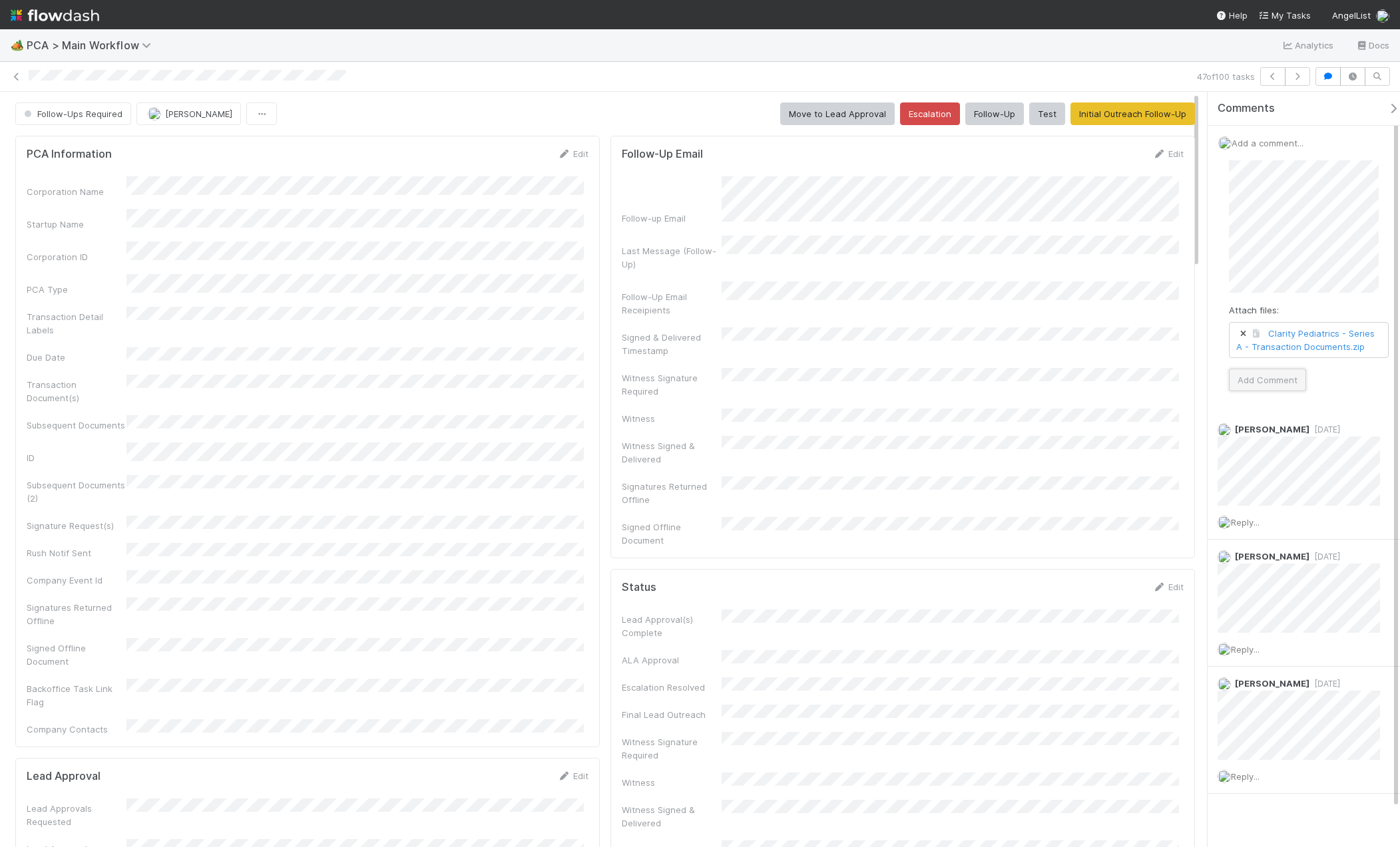
click at [1279, 391] on button "Add Comment" at bounding box center [1267, 380] width 77 height 23
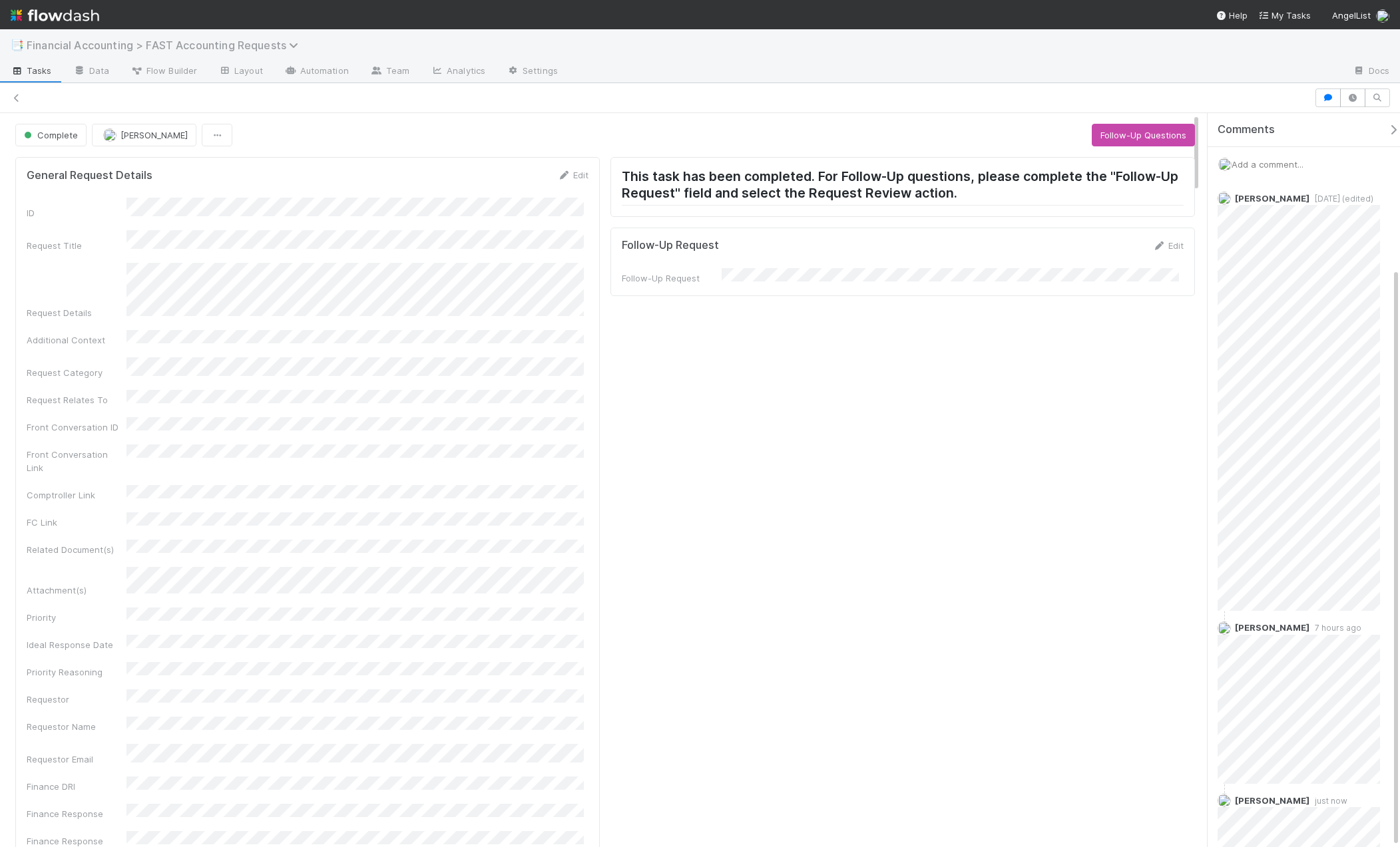
scroll to position [197, 0]
click at [70, 48] on span "Financial Accounting > FAST Accounting Requests" at bounding box center [165, 45] width 278 height 14
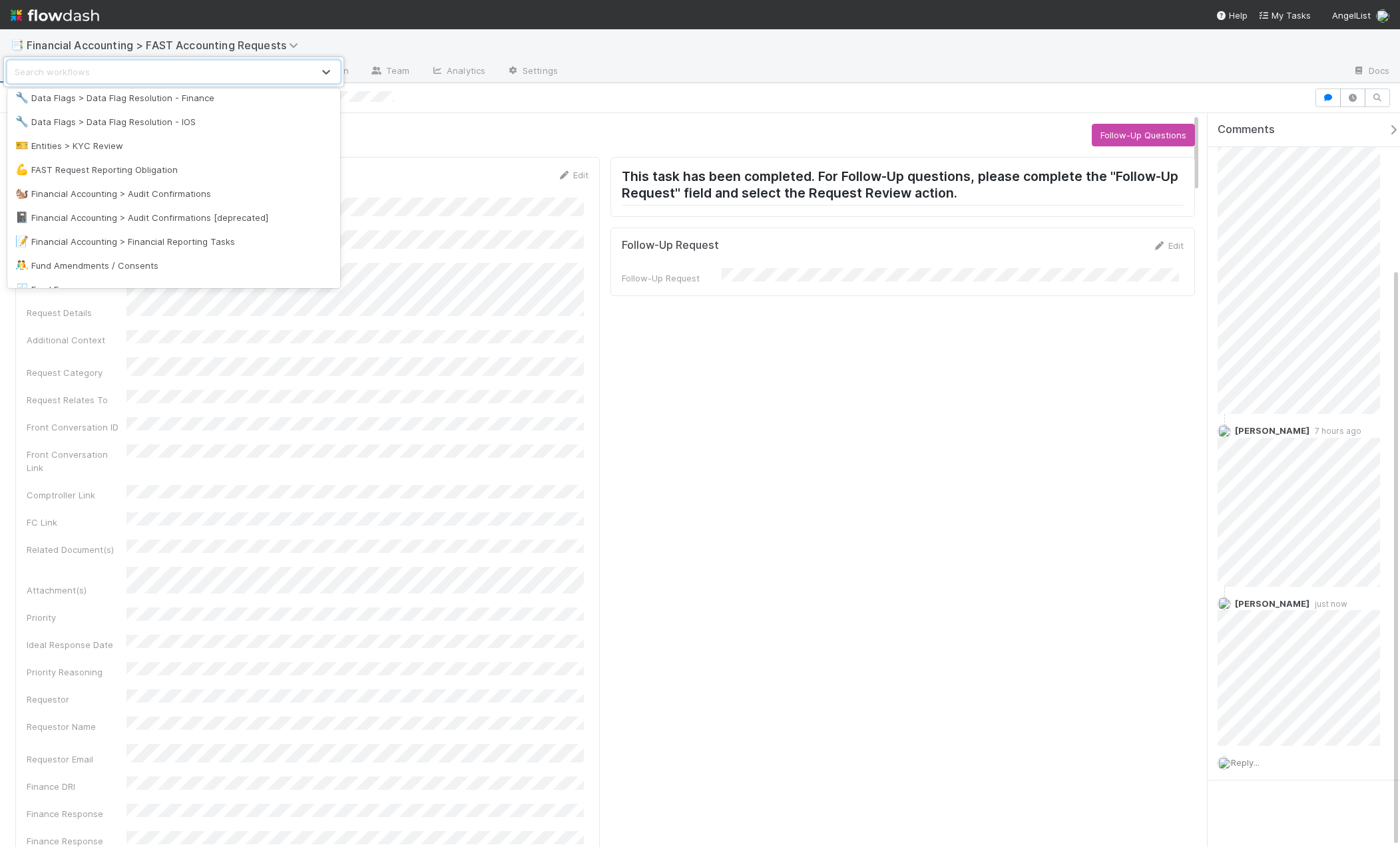
scroll to position [280, 0]
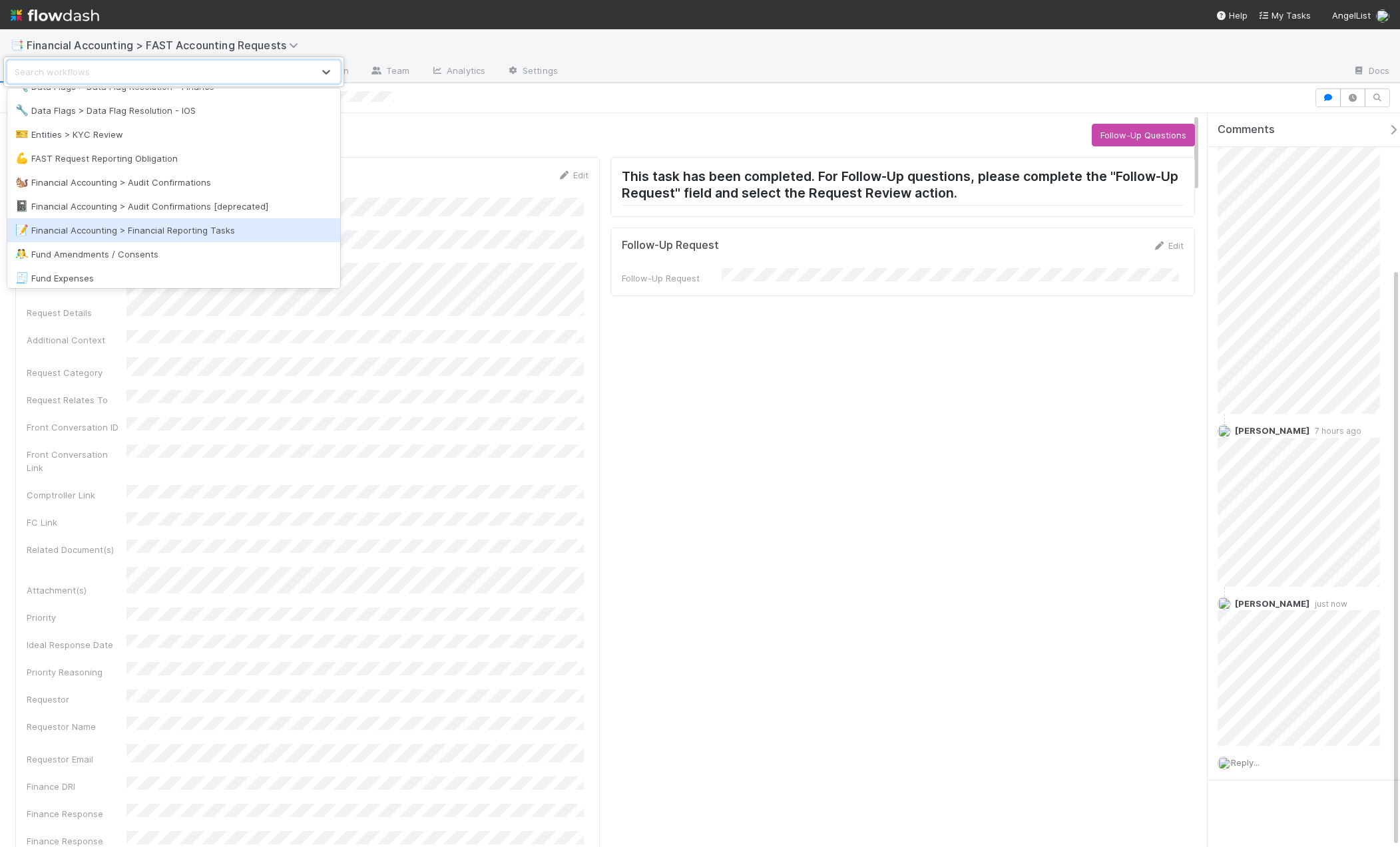
click at [232, 223] on div "📝 Financial Accounting > Financial Reporting Tasks" at bounding box center [174, 230] width 317 height 14
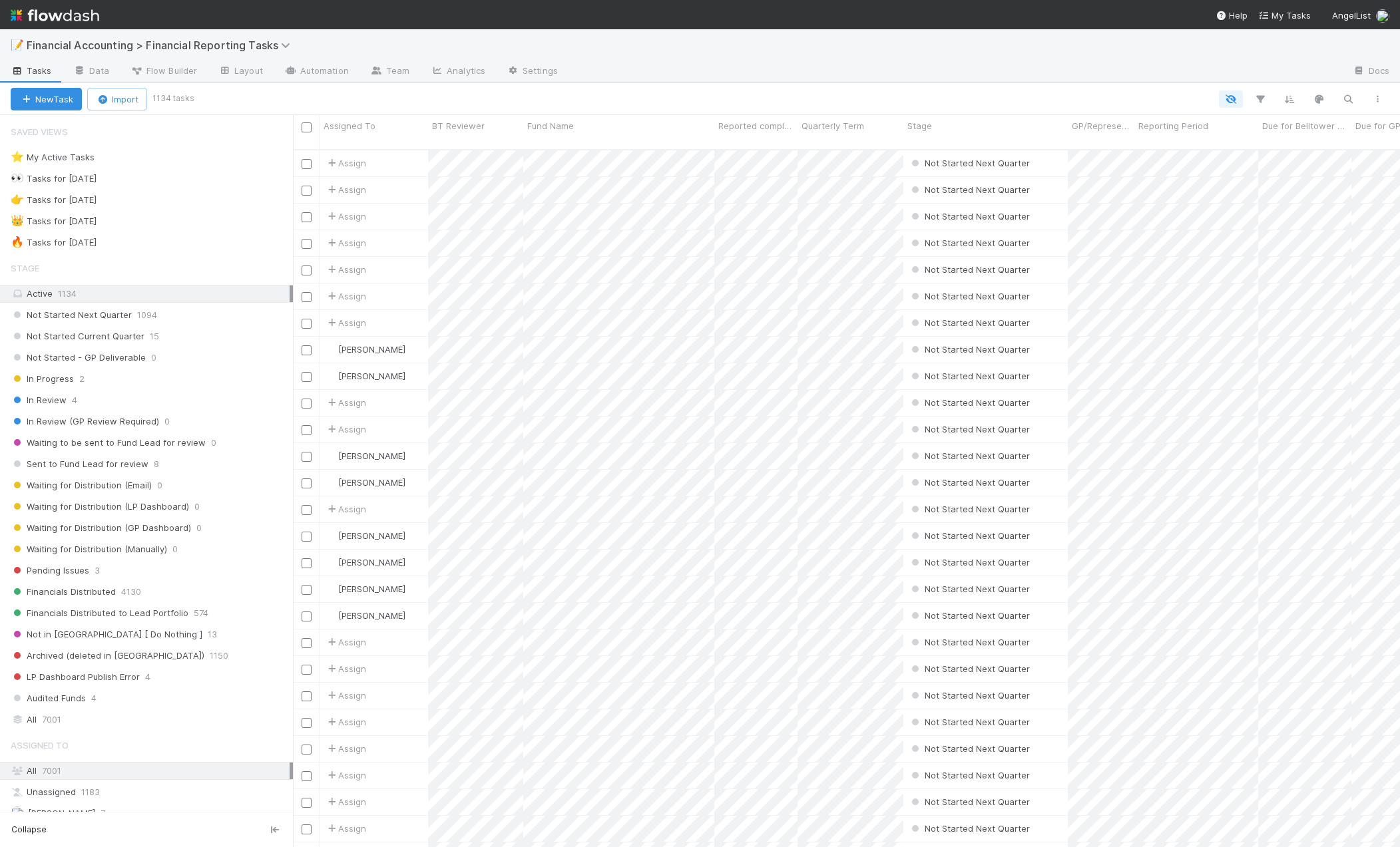
scroll to position [699, 1096]
click at [48, 717] on span "7001" at bounding box center [51, 720] width 19 height 16
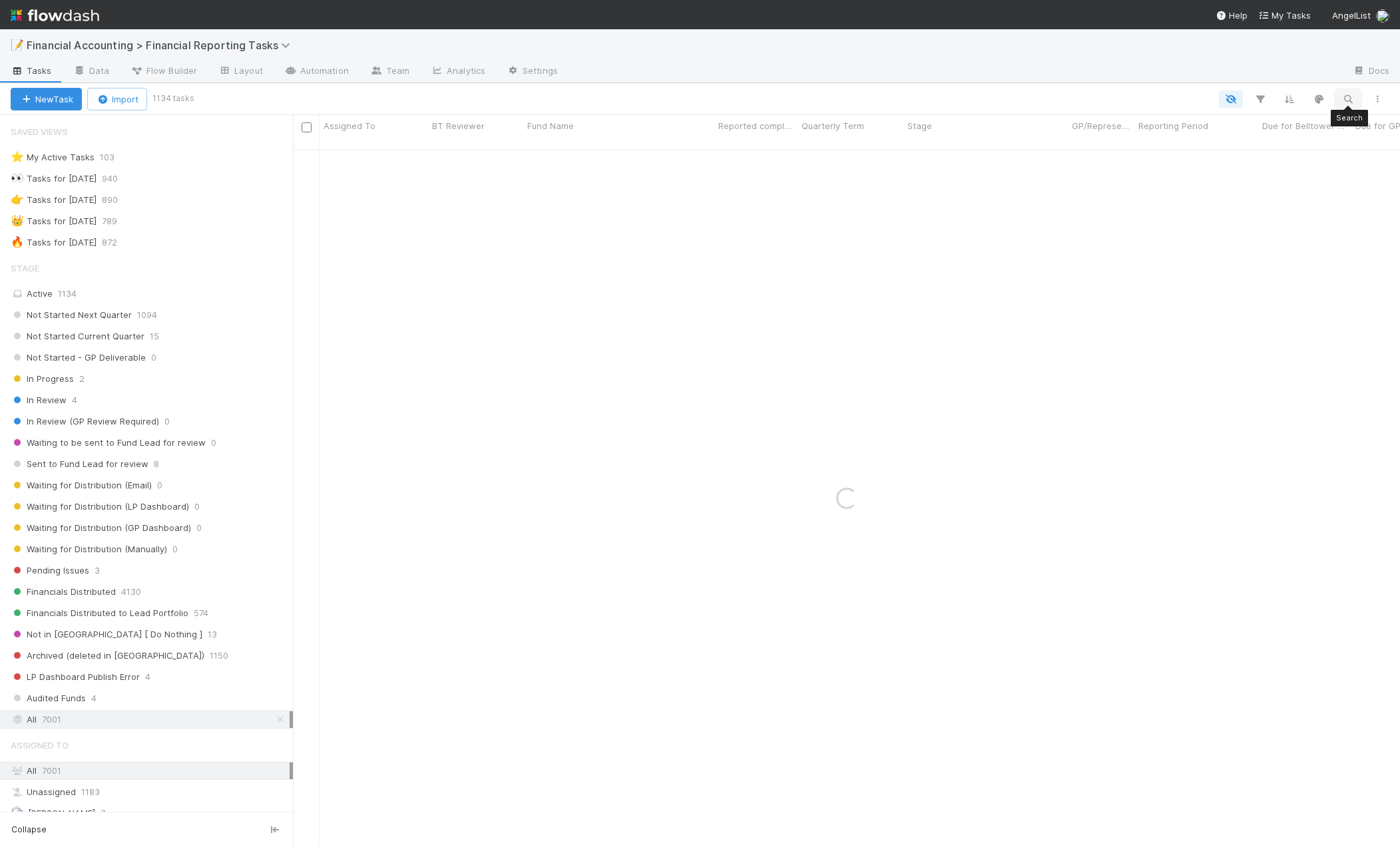
click at [1344, 95] on icon "button" at bounding box center [1347, 98] width 14 height 12
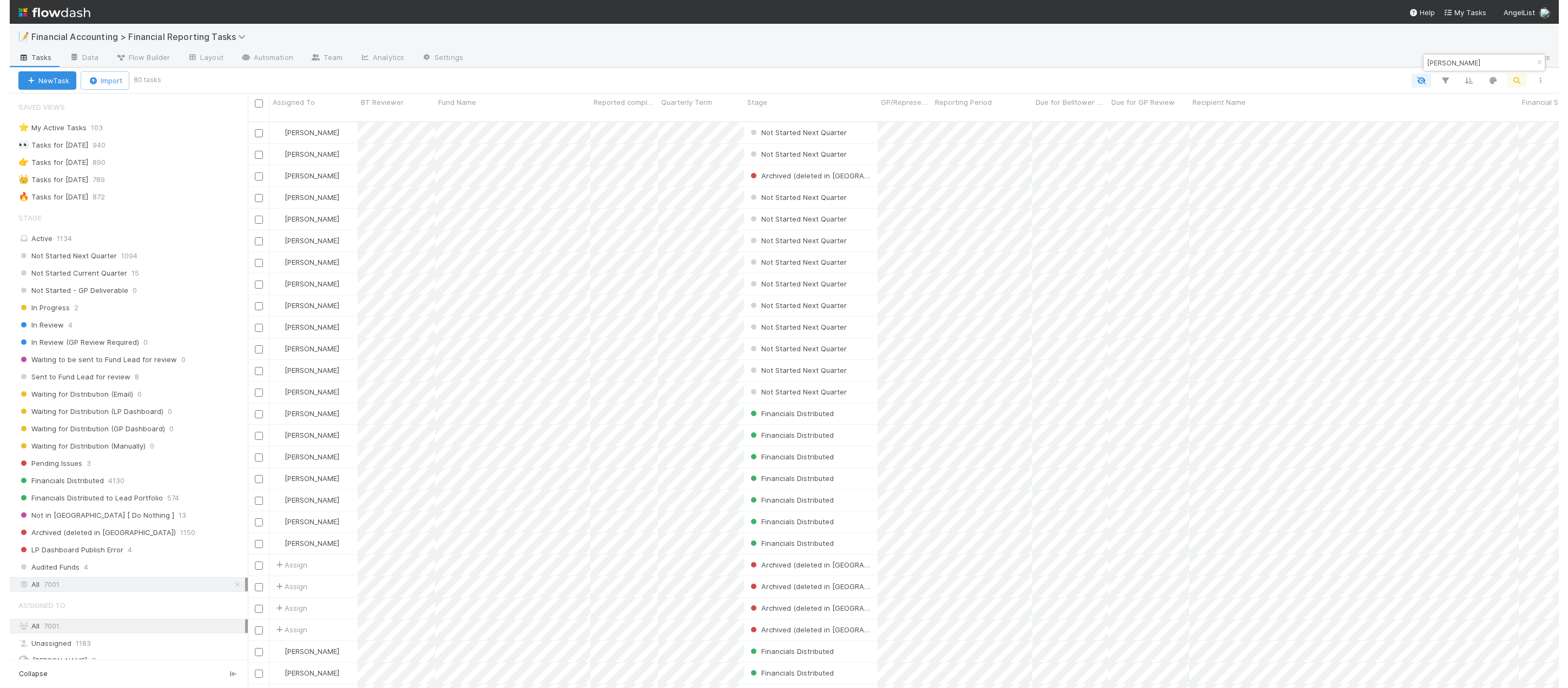
scroll to position [568, 1322]
type input "[PERSON_NAME]"
click at [1137, 81] on icon "button" at bounding box center [1454, 80] width 11 height 10
click at [1137, 116] on button "Add Filter" at bounding box center [1288, 113] width 325 height 16
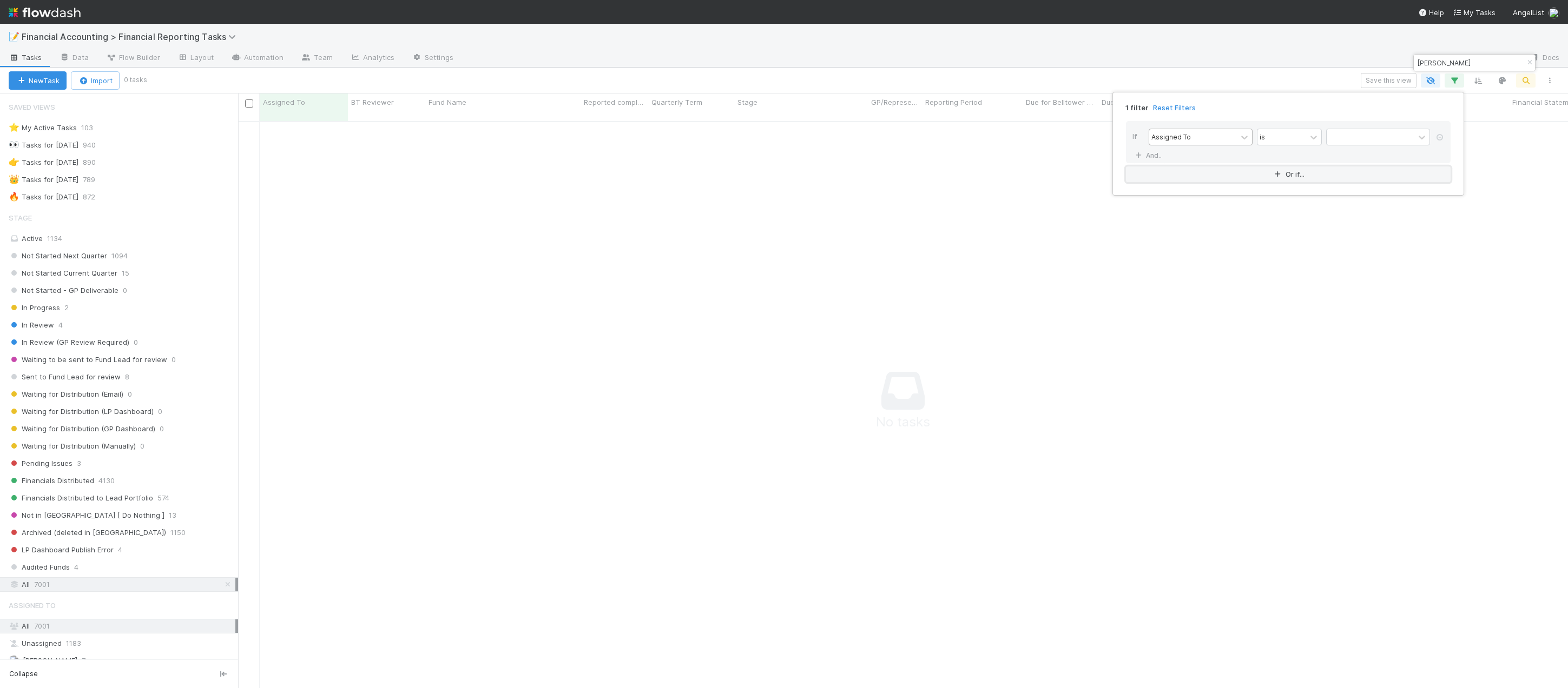
scroll to position [560, 1322]
click at [1137, 139] on div "Assigned To" at bounding box center [1193, 137] width 87 height 16
click at [1137, 219] on div "Fund Name" at bounding box center [1200, 216] width 104 height 19
click at [1137, 135] on input "text" at bounding box center [1378, 138] width 104 height 16
type input "[PERSON_NAME]"
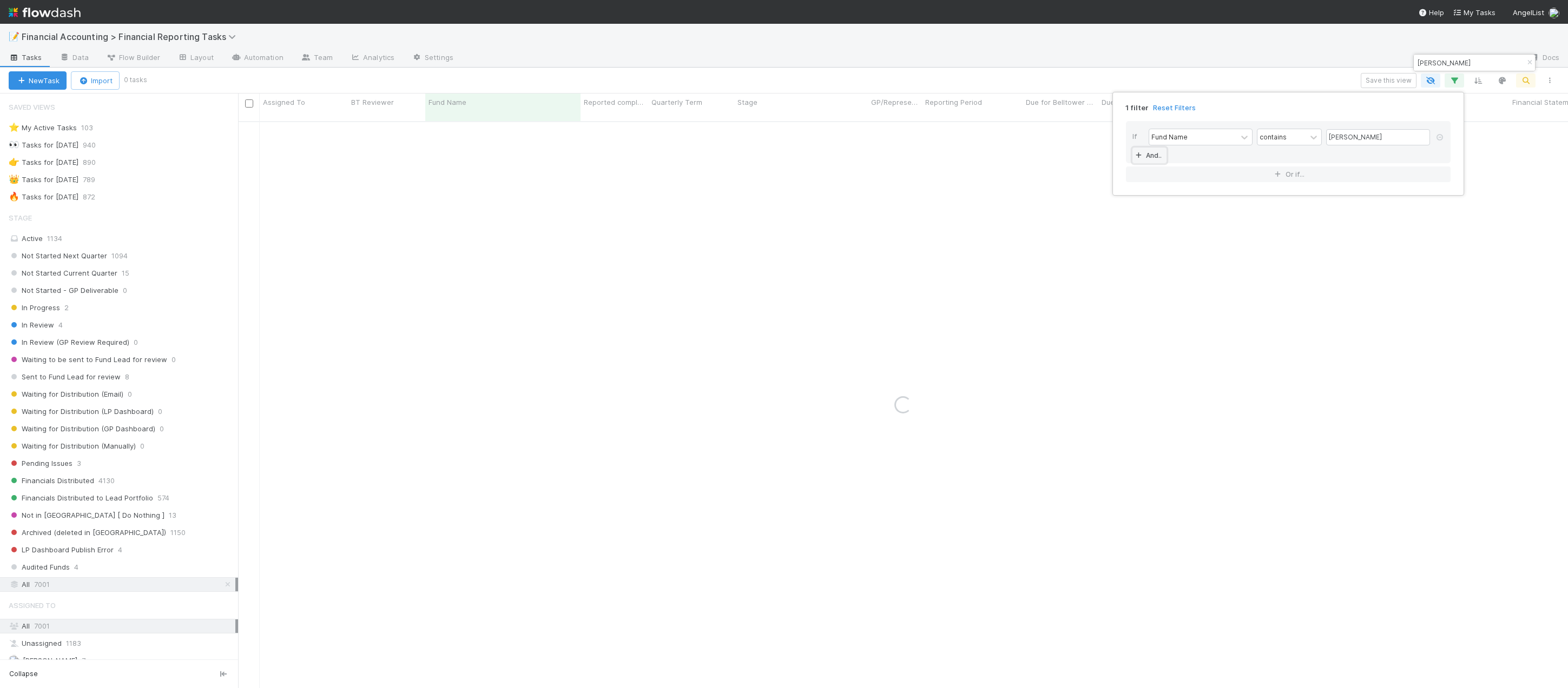
click at [1137, 156] on link "And.." at bounding box center [1149, 155] width 34 height 16
click at [1137, 161] on div "Assigned To" at bounding box center [1193, 156] width 87 height 16
click at [1137, 259] on div "Recipient Name" at bounding box center [1200, 254] width 104 height 19
click at [1137, 155] on input "text" at bounding box center [1378, 156] width 104 height 16
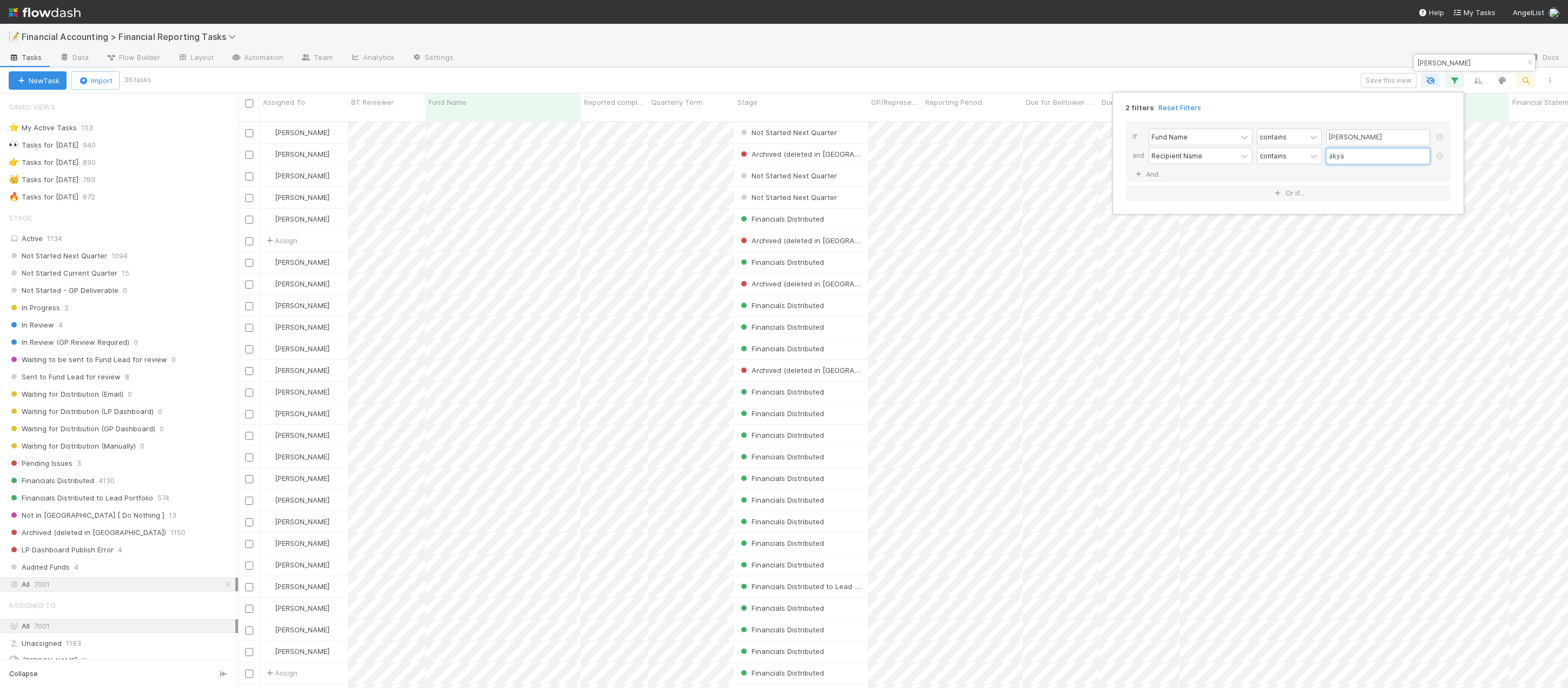
scroll to position [568, 1322]
type input "akya"
click at [1137, 73] on div "2 filters Reset Filters If Fund Name contains [PERSON_NAME] and Recipient Name …" at bounding box center [784, 344] width 1568 height 688
click at [1006, 105] on div "Reporting Period" at bounding box center [973, 102] width 95 height 11
click at [991, 125] on div "Sort Oldest → Newest" at bounding box center [987, 123] width 123 height 16
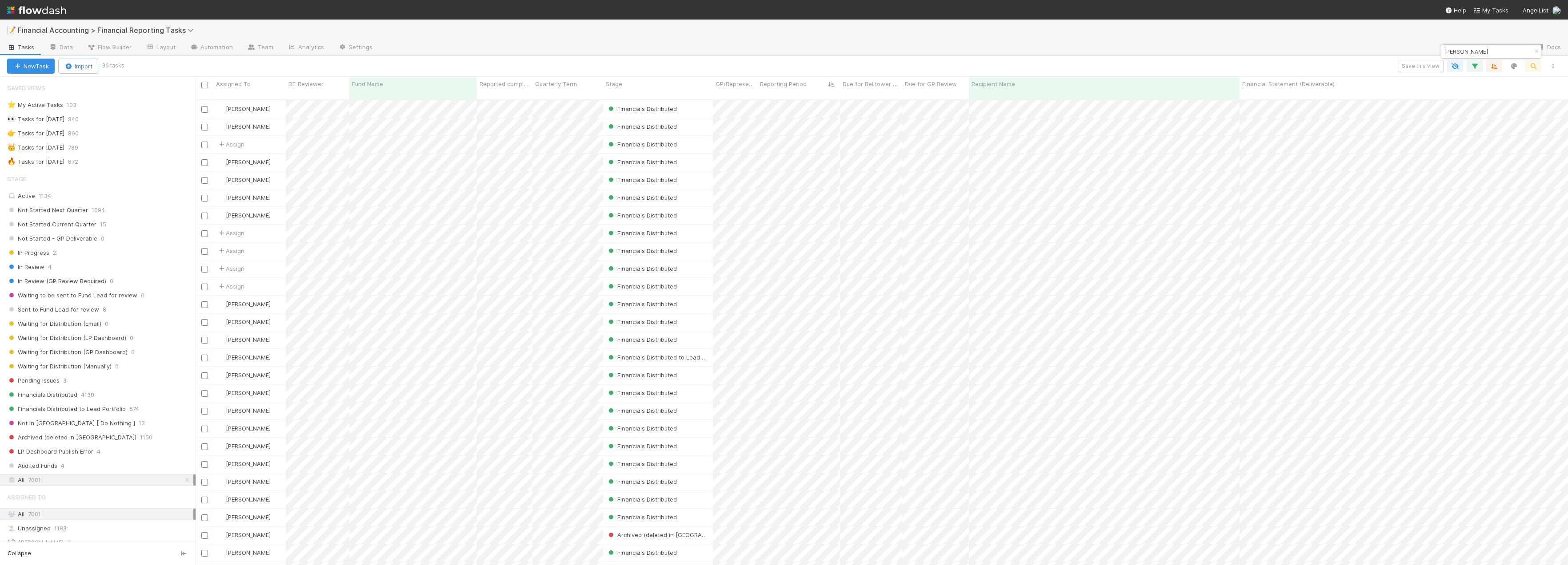
scroll to position [466, 1366]
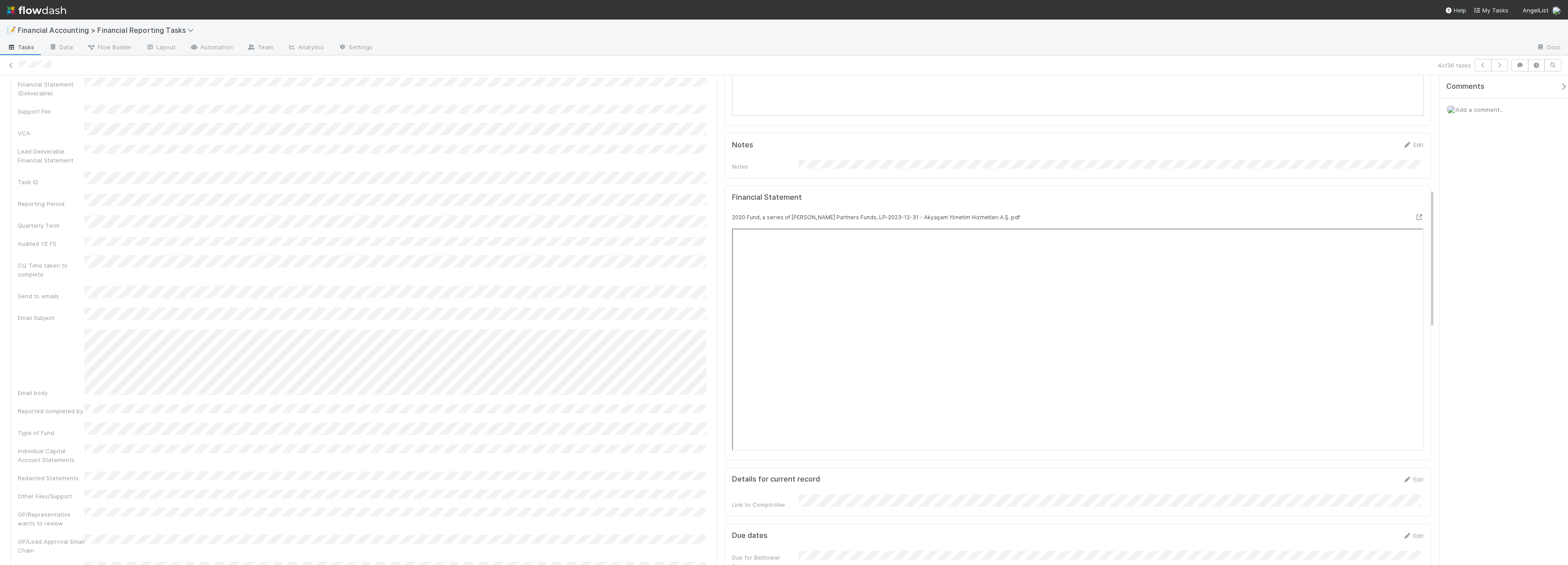
scroll to position [178, 0]
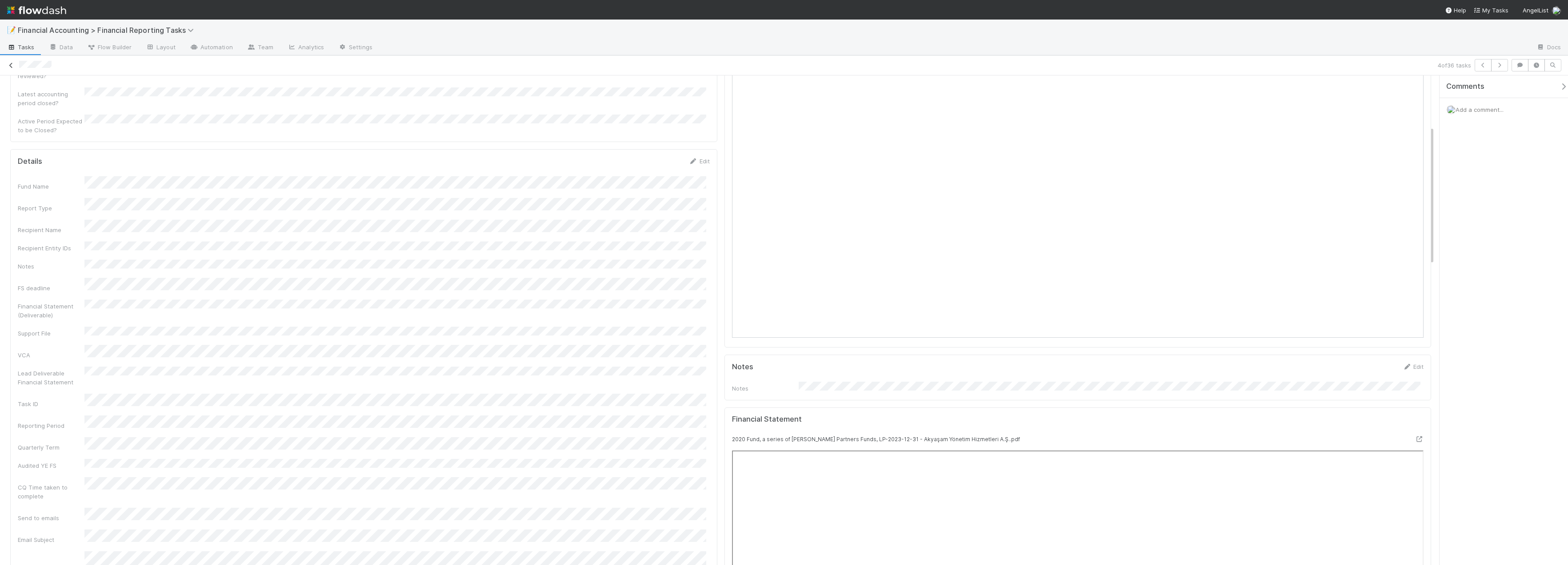
click at [9, 65] on icon at bounding box center [11, 65] width 9 height 5
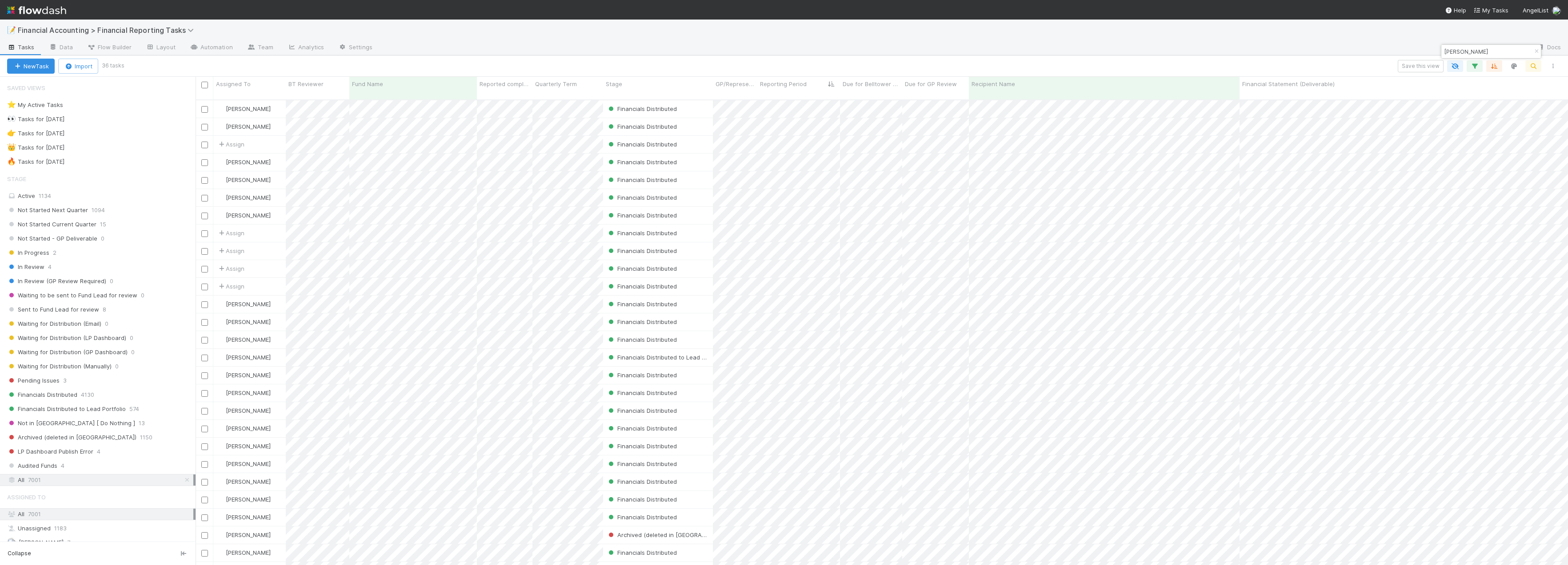
scroll to position [466, 1366]
click at [934, 68] on icon "button" at bounding box center [1474, 66] width 9 height 8
click at [934, 52] on div "2 filters Reset Filters If Fund Name contains [PERSON_NAME] and Recipient Name …" at bounding box center [784, 282] width 1568 height 565
click at [934, 52] on icon "button" at bounding box center [1536, 51] width 9 height 5
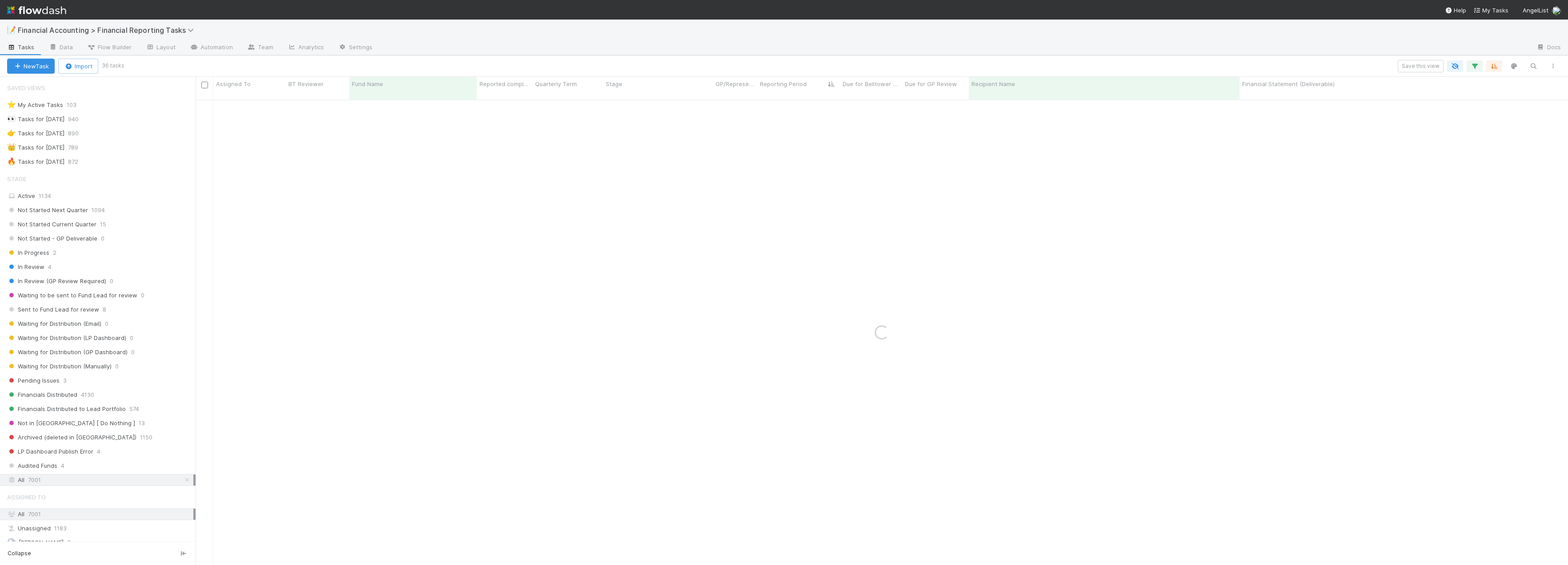
click at [761, 46] on div at bounding box center [954, 47] width 1150 height 14
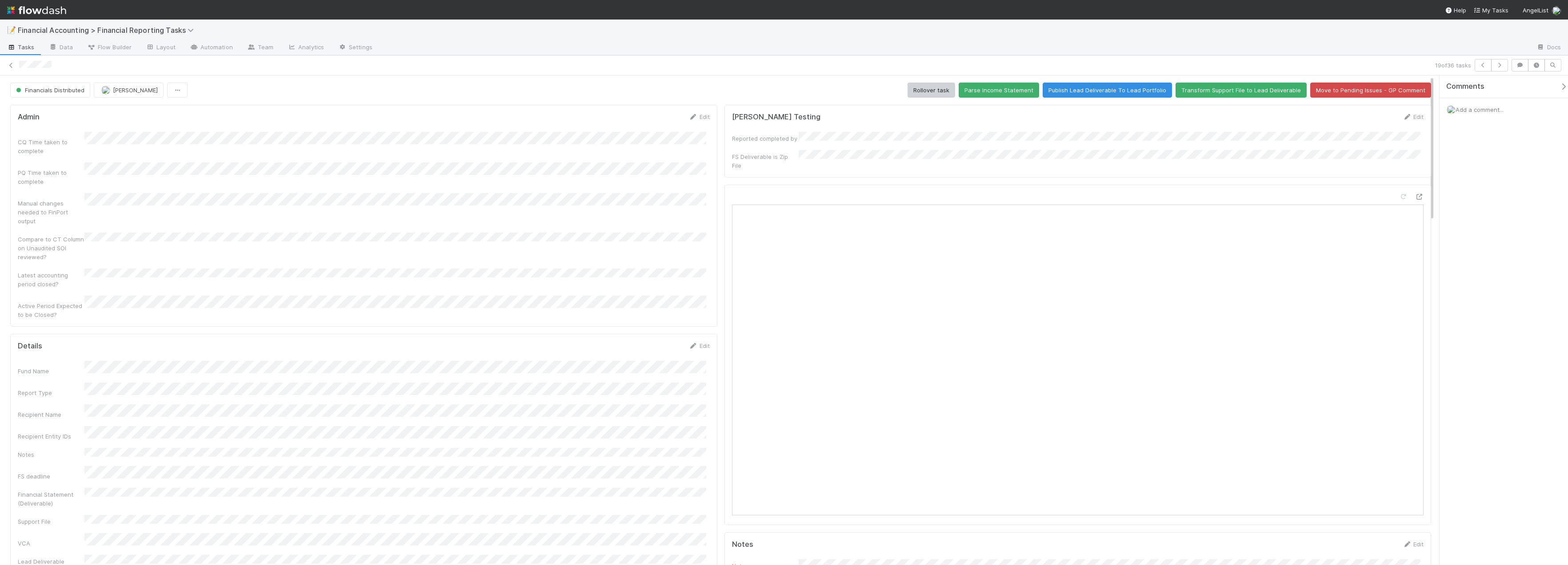
scroll to position [311, 0]
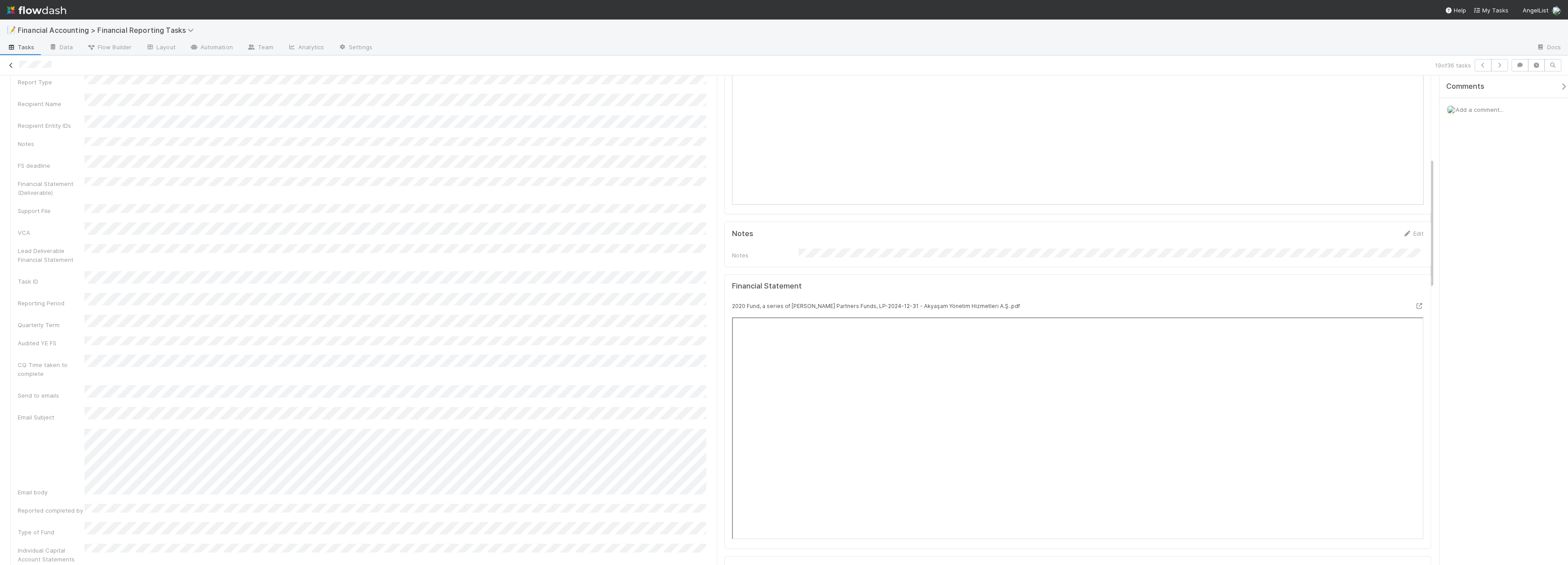
click at [9, 67] on icon at bounding box center [11, 65] width 9 height 5
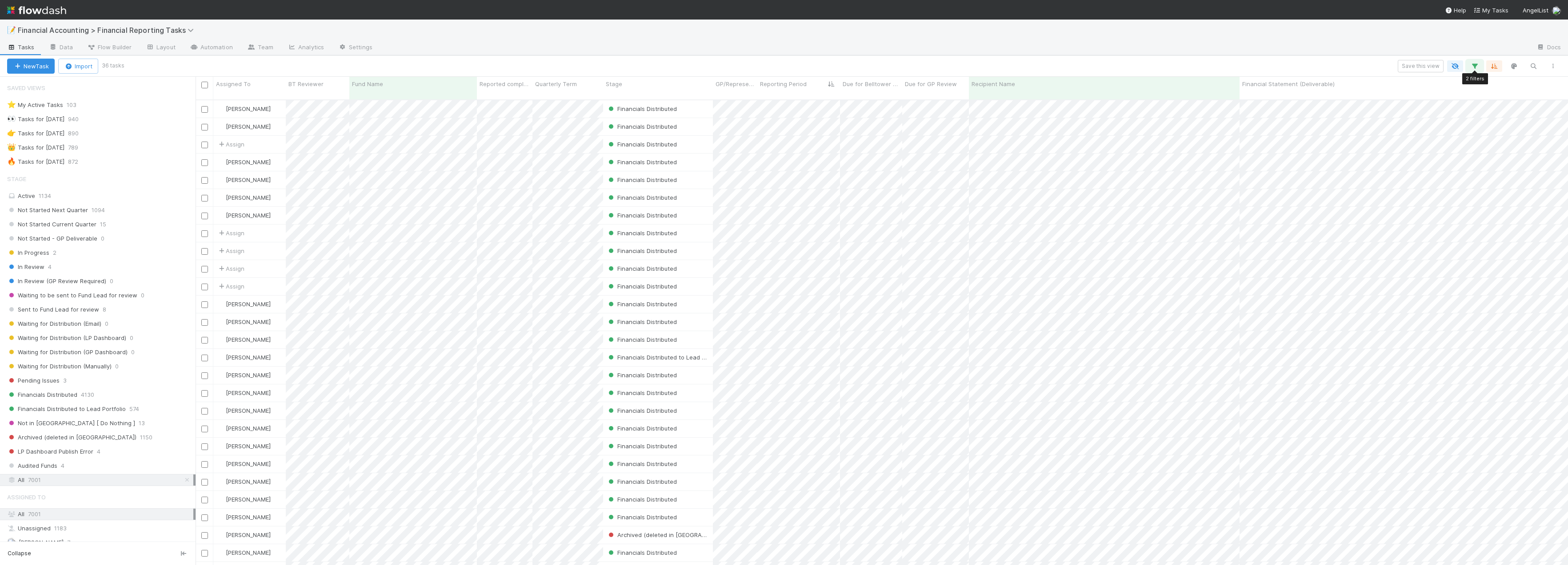
click at [934, 67] on icon "button" at bounding box center [1474, 66] width 9 height 8
click at [934, 69] on div "Loading..." at bounding box center [784, 282] width 1568 height 565
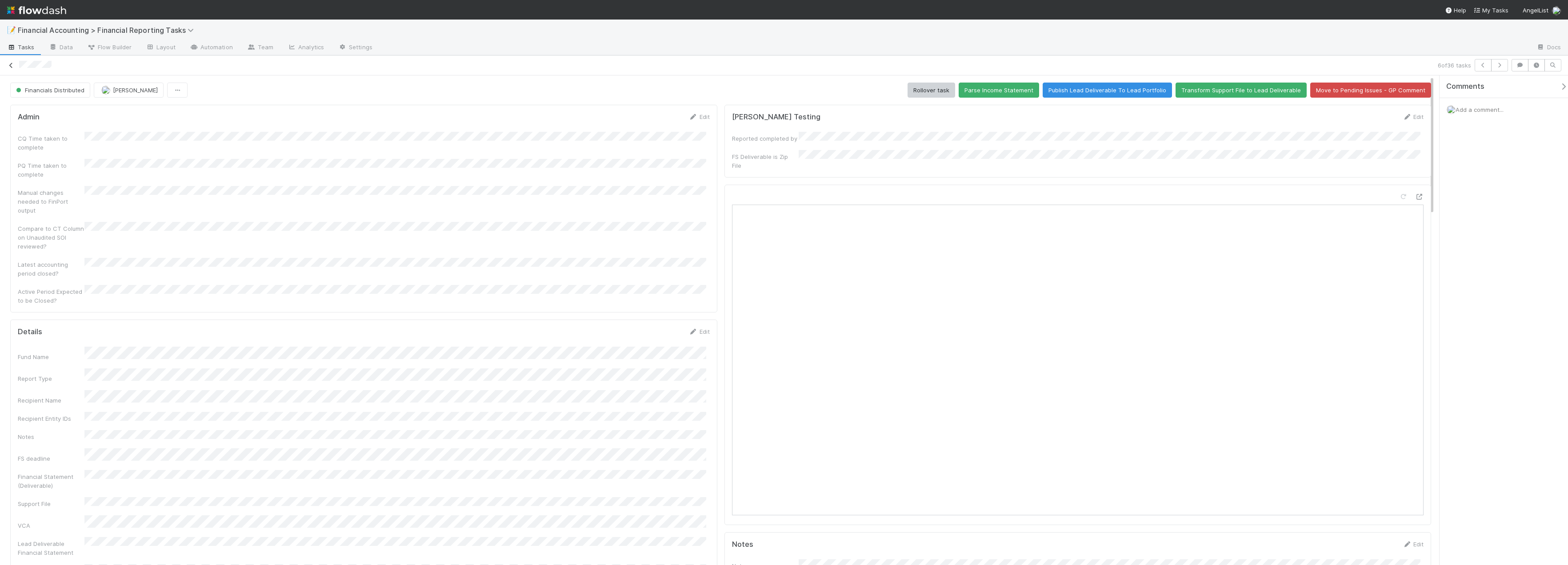
click at [13, 67] on icon at bounding box center [11, 65] width 9 height 5
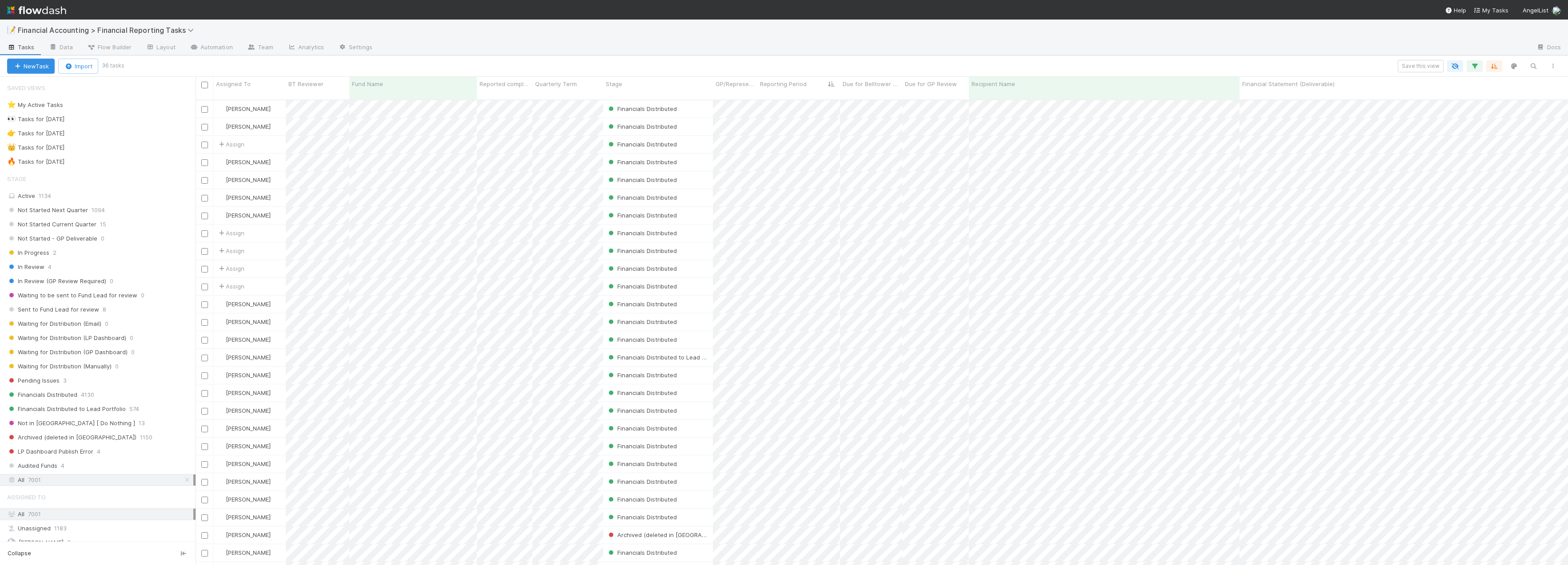
scroll to position [466, 1366]
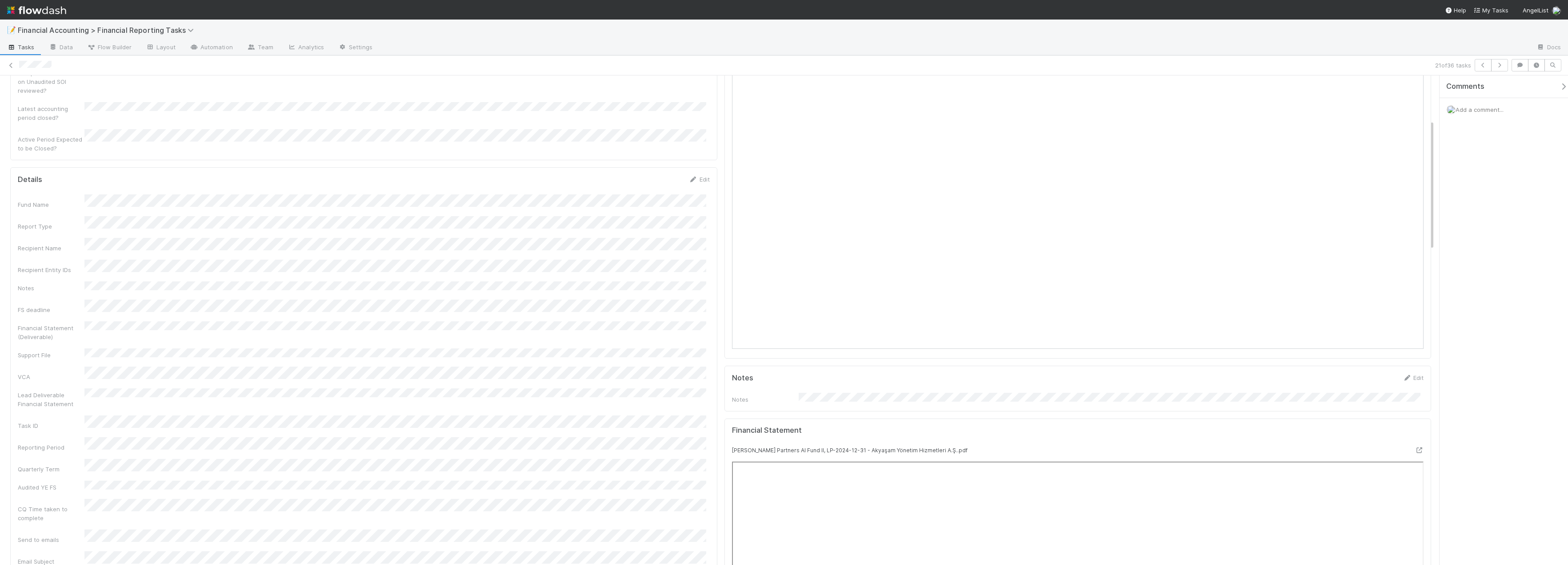
scroll to position [311, 0]
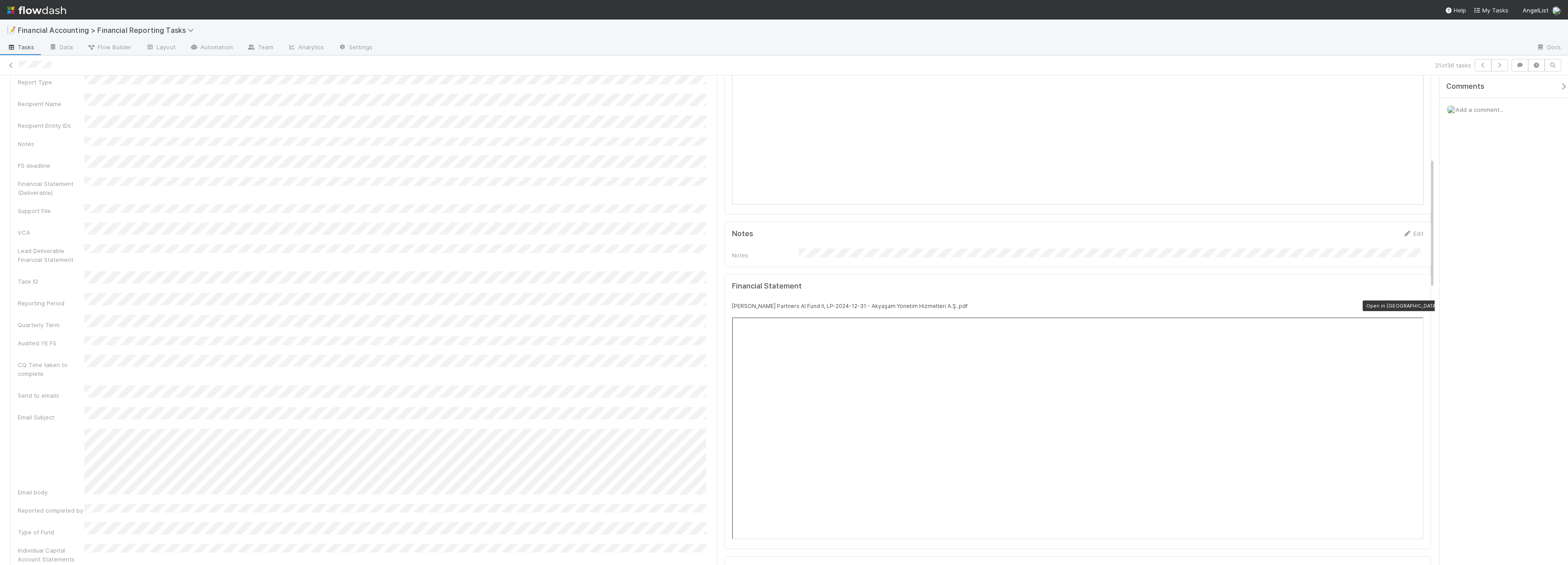
click at [934, 303] on icon at bounding box center [1419, 306] width 9 height 5
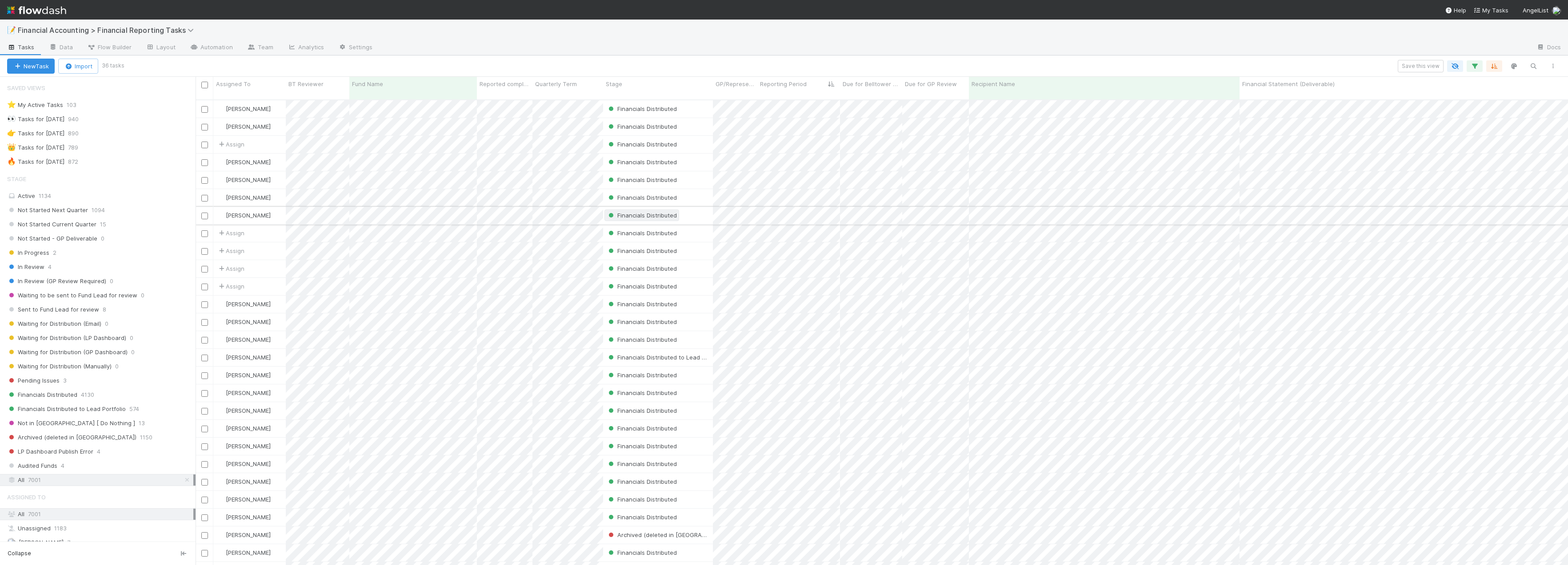
scroll to position [466, 1366]
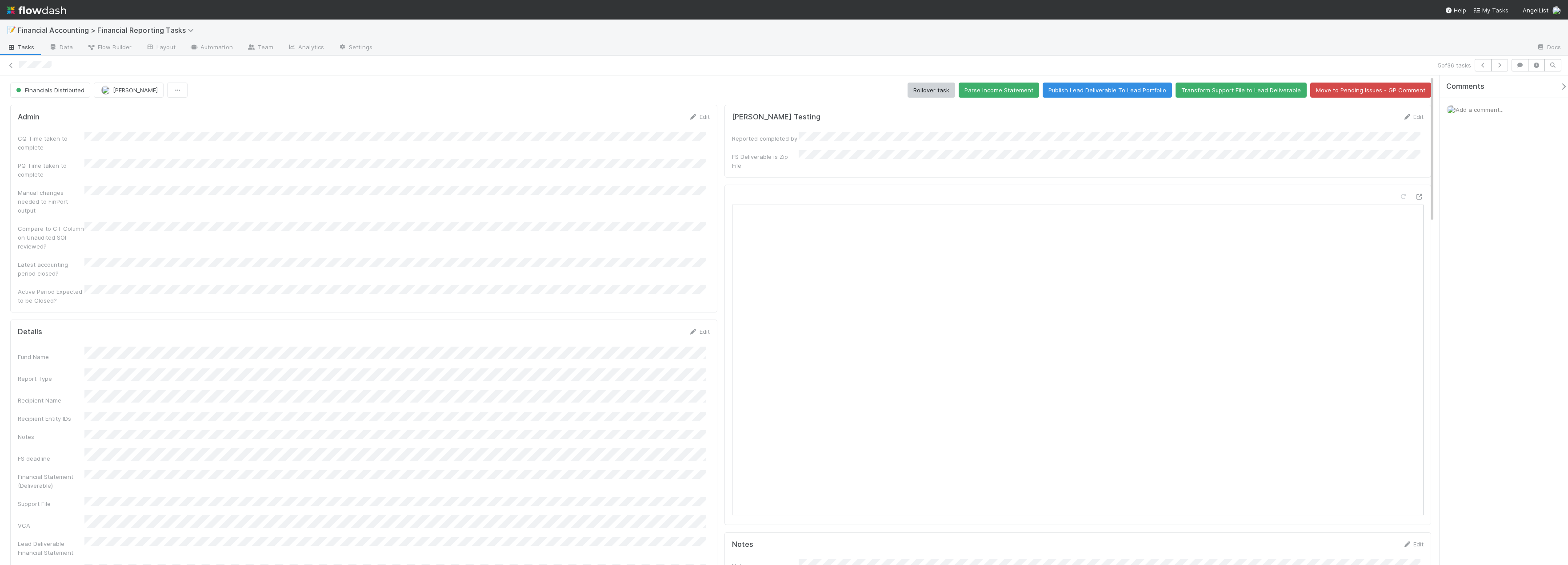
click at [11, 70] on div "5 of 36 tasks" at bounding box center [784, 65] width 1568 height 12
click at [12, 69] on link at bounding box center [11, 65] width 9 height 9
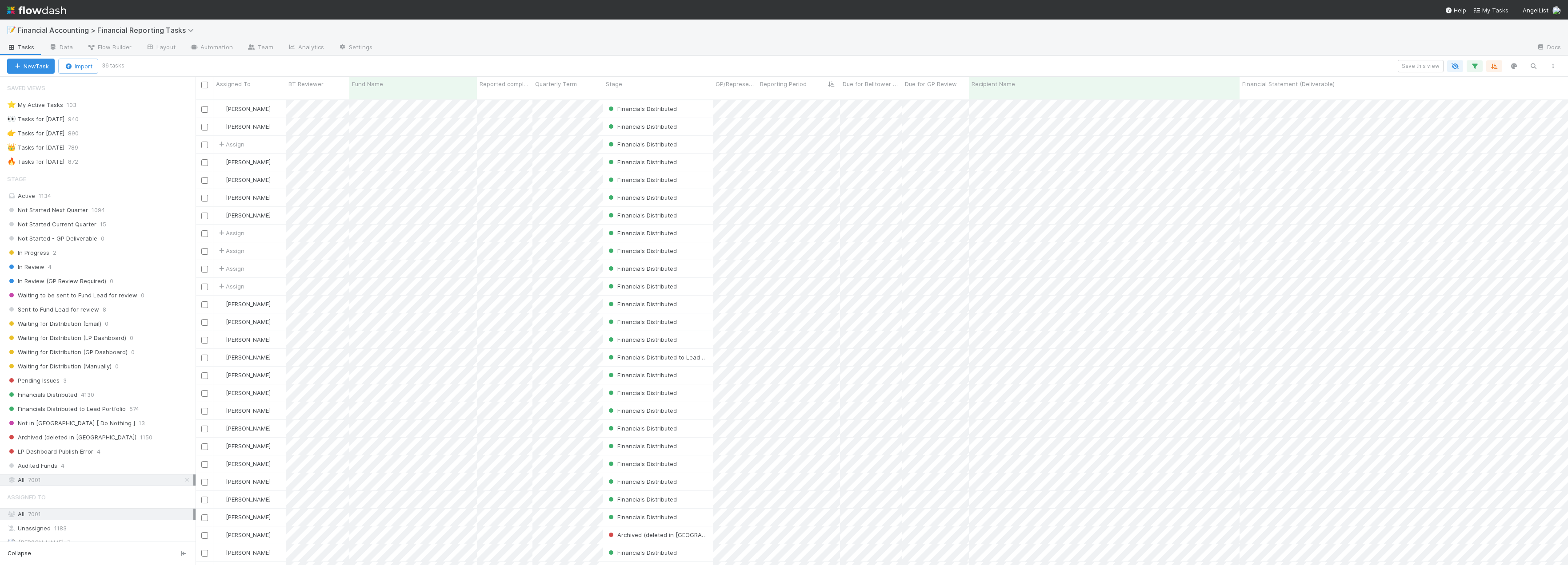
scroll to position [466, 1366]
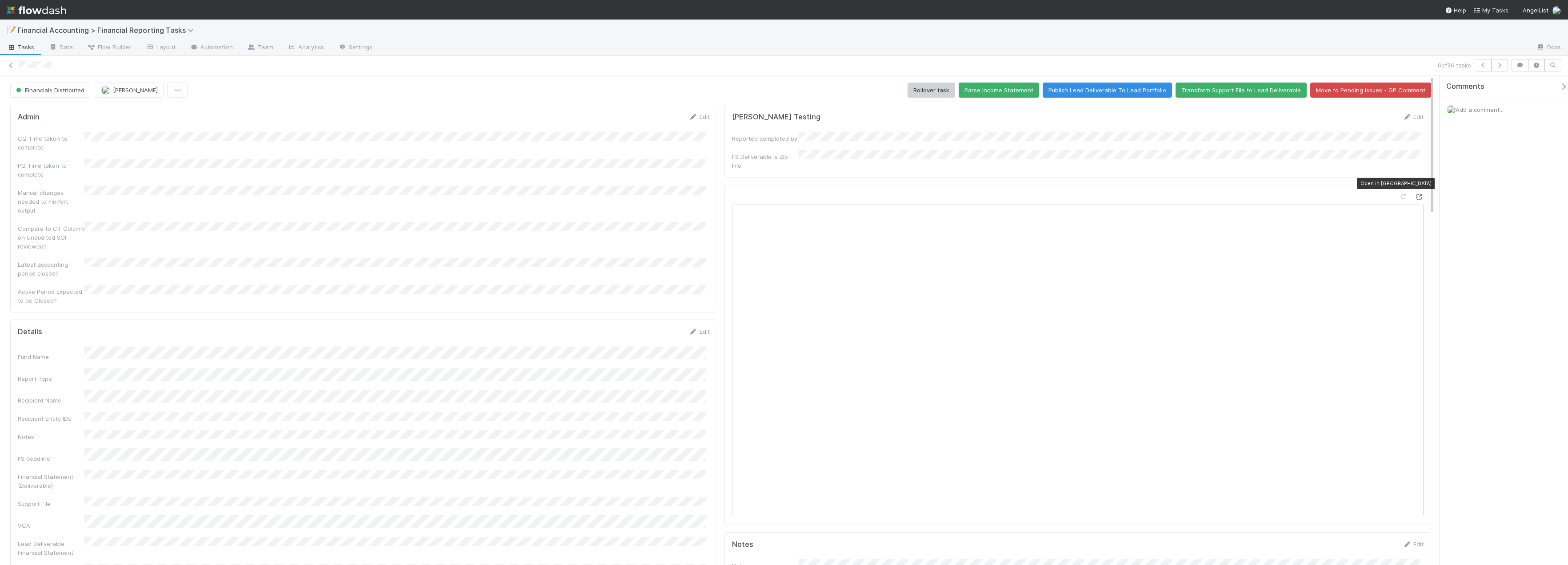
click at [934, 194] on icon at bounding box center [1419, 196] width 9 height 5
